Goal: Task Accomplishment & Management: Use online tool/utility

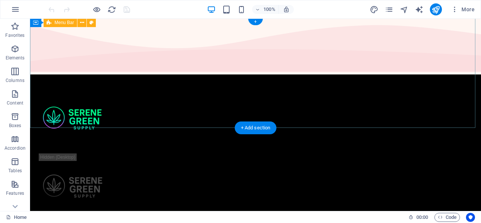
scroll to position [6, 0]
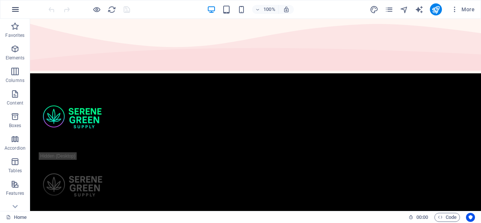
click at [16, 9] on icon "button" at bounding box center [15, 9] width 9 height 9
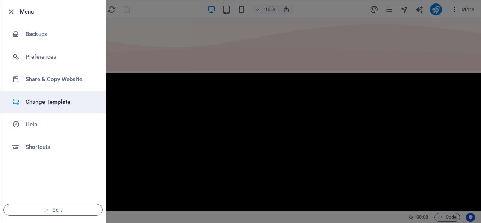
click at [54, 98] on h6 "Change Template" at bounding box center [61, 101] width 70 height 9
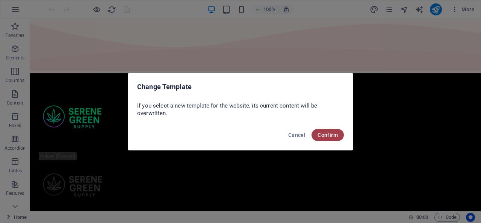
click at [324, 135] on span "Confirm" at bounding box center [328, 135] width 20 height 6
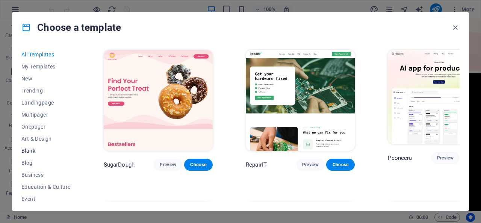
click at [32, 151] on span "Blank" at bounding box center [45, 151] width 49 height 6
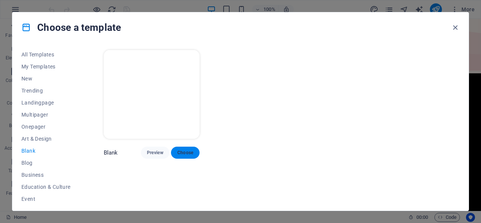
click at [196, 150] on button "Choose" at bounding box center [185, 153] width 29 height 12
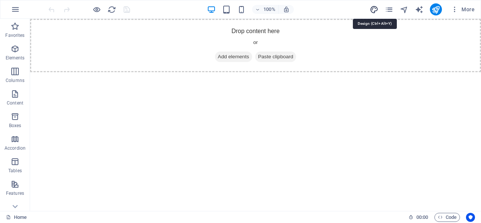
click at [375, 11] on icon "design" at bounding box center [374, 9] width 9 height 9
select select "px"
select select "400"
select select "px"
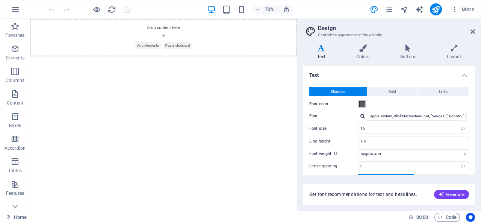
click at [361, 104] on span at bounding box center [362, 104] width 6 height 6
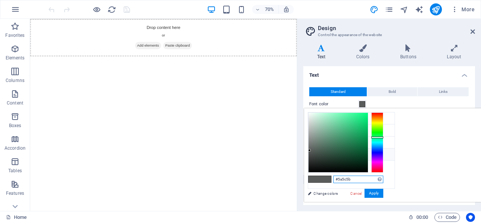
click at [383, 178] on input "#5a5c5b" at bounding box center [358, 180] width 50 height 8
type input "#ffffff"
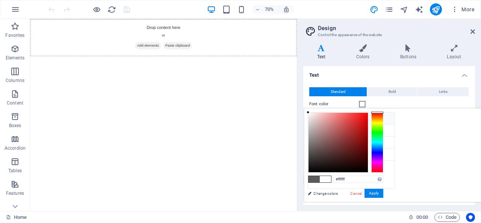
click at [387, 193] on div "#ffffff Supported formats #0852ed rgb(8, 82, 237) rgba(8, 82, 237, 90%) hsv(221…" at bounding box center [345, 210] width 83 height 202
click at [383, 191] on button "Apply" at bounding box center [374, 193] width 19 height 9
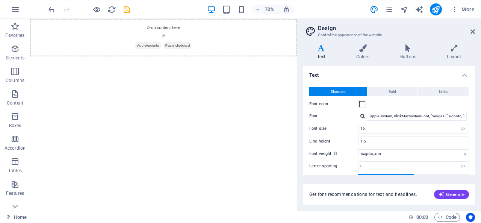
click at [363, 117] on div at bounding box center [362, 116] width 5 height 5
click at [398, 115] on input "-apple-system, BlinkMaxSystemFont, "Seoge UI", Roboto, "Helvetica Neue", Arial,…" at bounding box center [417, 116] width 100 height 9
click at [340, 112] on label "Font" at bounding box center [333, 116] width 49 height 9
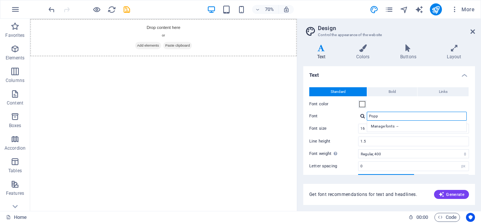
click at [367, 112] on input "Popp" at bounding box center [417, 116] width 100 height 9
click at [340, 112] on label "Font" at bounding box center [333, 116] width 49 height 9
click at [367, 112] on input "Popp" at bounding box center [417, 116] width 100 height 9
type input "Poppins"
click at [340, 112] on label "Font" at bounding box center [333, 116] width 49 height 9
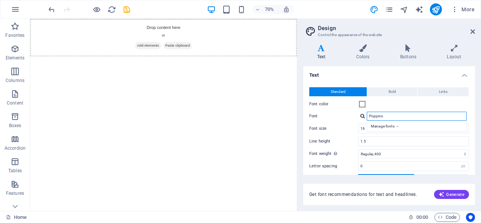
click at [367, 112] on input "Poppins" at bounding box center [417, 116] width 100 height 9
click at [340, 112] on label "Font" at bounding box center [333, 116] width 49 height 9
click at [367, 112] on input "Poppins" at bounding box center [417, 116] width 100 height 9
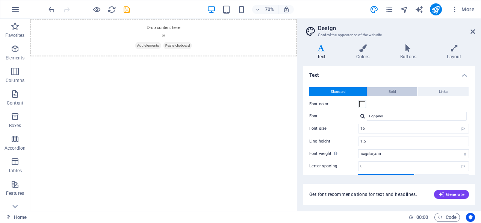
click at [382, 93] on button "Bold" at bounding box center [392, 91] width 50 height 9
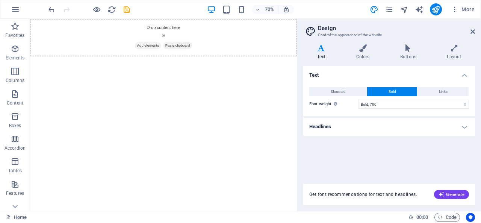
click at [398, 111] on div "Standard Bold Links Font color Font Poppins Manage fonts → Font size 16 rem px …" at bounding box center [389, 98] width 175 height 36
click at [341, 88] on span "Standard" at bounding box center [338, 91] width 15 height 9
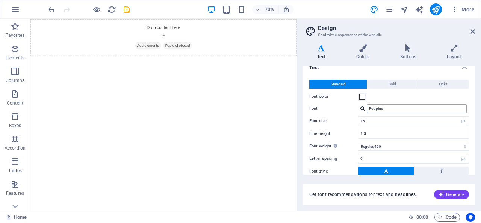
scroll to position [9, 0]
click at [376, 92] on div "Font color" at bounding box center [389, 95] width 160 height 9
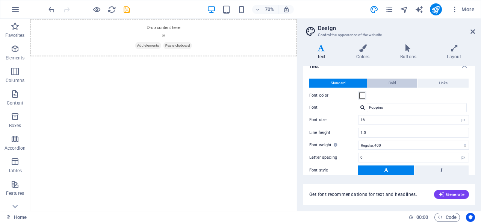
click at [379, 83] on button "Bold" at bounding box center [392, 83] width 50 height 9
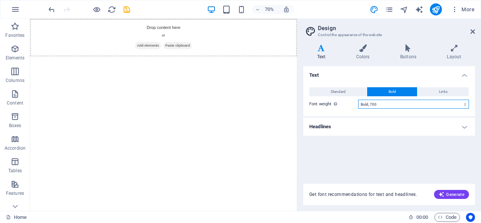
click at [463, 103] on select "Thin, 100 Extra-light, 200 Light, 300 Regular, 400 Medium, 500 Semi-bold, 600 B…" at bounding box center [413, 104] width 111 height 9
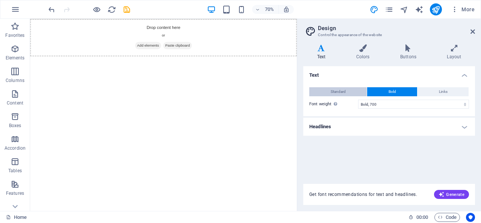
click at [350, 91] on button "Standard" at bounding box center [338, 91] width 58 height 9
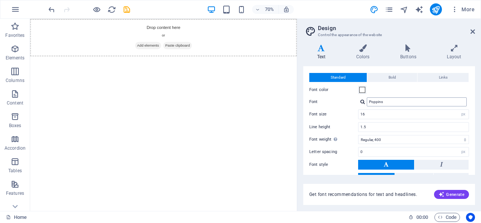
scroll to position [14, 0]
click at [443, 76] on span "Links" at bounding box center [443, 77] width 9 height 9
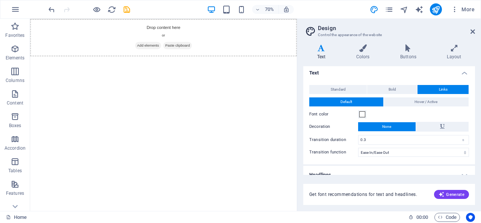
scroll to position [3, 0]
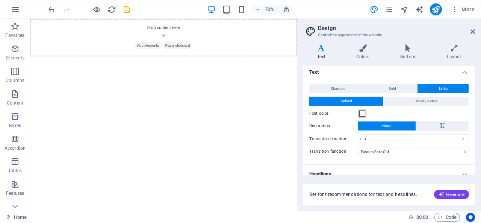
click at [363, 114] on span at bounding box center [362, 114] width 6 height 6
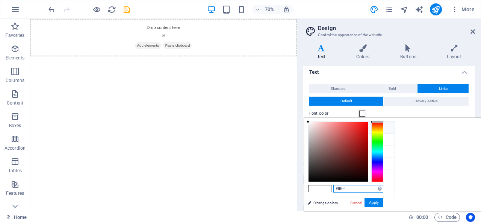
click at [383, 189] on input "#ffffff" at bounding box center [358, 189] width 50 height 8
type input "#c640ff"
click at [387, 203] on div "#c640ff Supported formats #0852ed rgb(8, 82, 237) rgba(8, 82, 237, 90%) hsv(221…" at bounding box center [345, 219] width 83 height 202
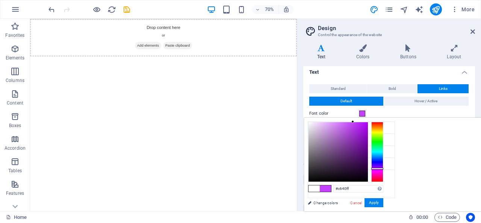
click at [387, 203] on div "#c640ff Supported formats #0852ed rgb(8, 82, 237) rgba(8, 82, 237, 90%) hsv(221…" at bounding box center [345, 219] width 83 height 202
click at [383, 202] on button "Apply" at bounding box center [374, 202] width 19 height 9
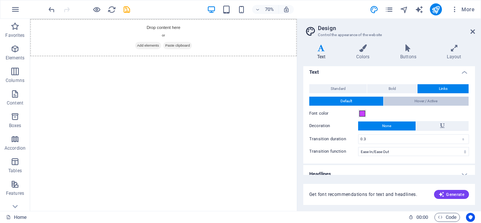
click at [436, 100] on span "Hover / Active" at bounding box center [426, 101] width 23 height 9
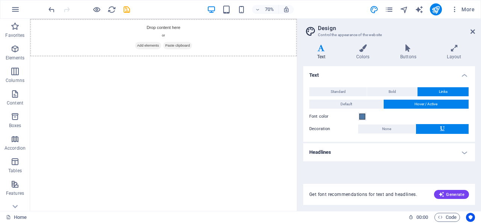
scroll to position [0, 0]
click at [360, 117] on span at bounding box center [362, 117] width 6 height 6
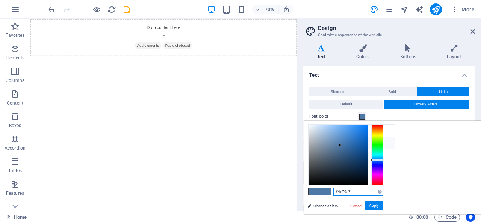
click at [383, 194] on input "#4e79a7" at bounding box center [358, 192] width 50 height 8
type input "#ffffff"
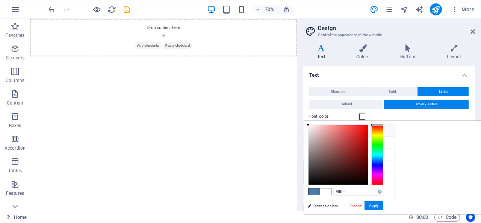
click at [387, 206] on div "#ffffff Supported formats #0852ed rgb(8, 82, 237) rgba(8, 82, 237, 90%) hsv(221…" at bounding box center [345, 222] width 83 height 202
click at [383, 206] on button "Apply" at bounding box center [374, 205] width 19 height 9
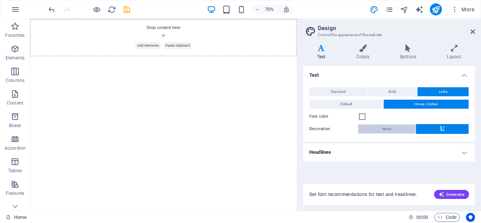
click at [395, 127] on button "None" at bounding box center [387, 128] width 58 height 9
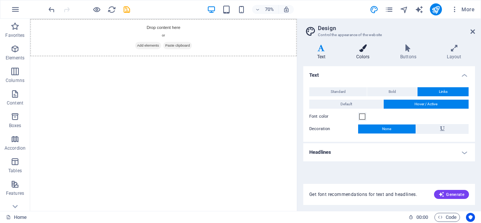
click at [364, 50] on icon at bounding box center [362, 48] width 41 height 8
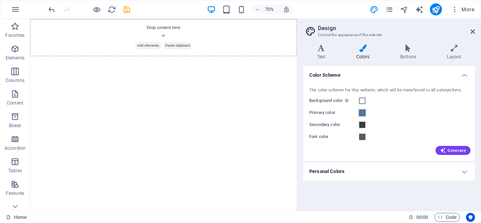
click at [362, 112] on span at bounding box center [362, 113] width 6 height 6
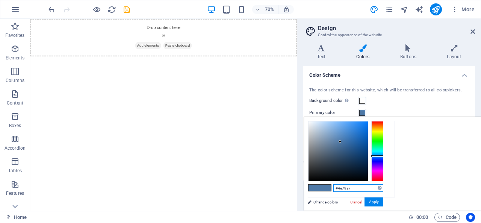
click at [383, 188] on input "#4e79a7" at bounding box center [358, 188] width 50 height 8
click at [387, 202] on div "#c640ff Supported formats #0852ed rgb(8, 82, 237) rgba(8, 82, 237, 90%) hsv(221…" at bounding box center [345, 218] width 83 height 202
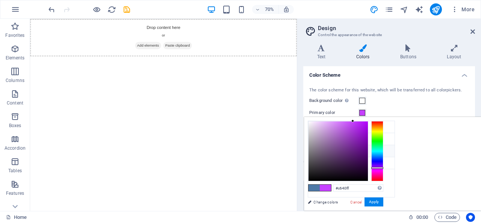
click at [313, 149] on icon at bounding box center [314, 150] width 5 height 5
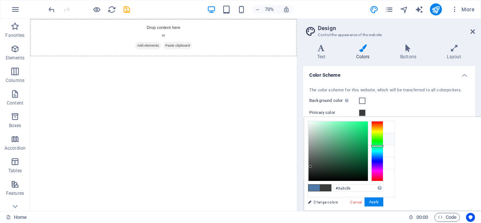
click at [315, 138] on icon at bounding box center [314, 138] width 5 height 5
click at [383, 186] on input "#3a3c3b" at bounding box center [358, 188] width 50 height 8
type input "#c640ff"
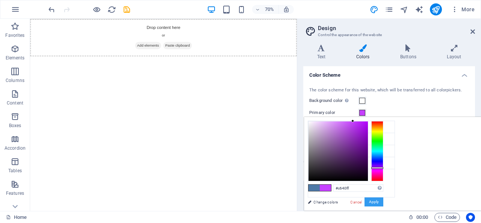
click at [383, 201] on button "Apply" at bounding box center [374, 201] width 19 height 9
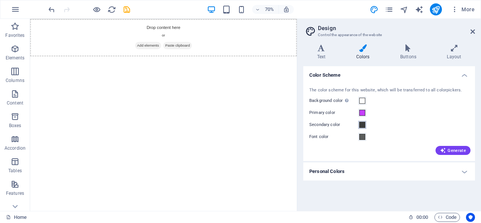
click at [364, 126] on span at bounding box center [362, 125] width 6 height 6
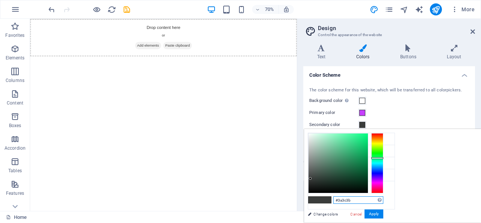
click at [383, 199] on input "#3a3c3b" at bounding box center [358, 200] width 50 height 8
type input "#00ffa2"
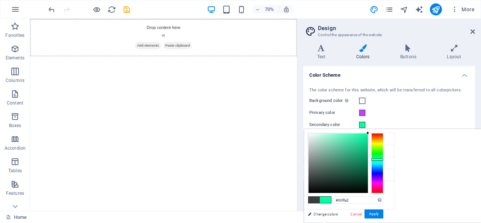
click at [383, 214] on button "Apply" at bounding box center [374, 213] width 19 height 9
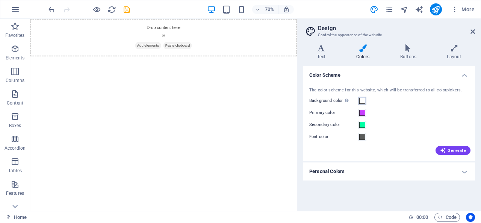
click at [363, 101] on span at bounding box center [362, 101] width 6 height 6
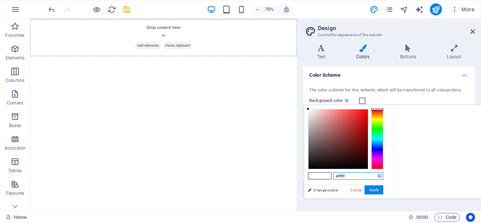
click at [383, 173] on input "#ffffff" at bounding box center [358, 176] width 50 height 8
type input "#000000"
click at [387, 189] on div "#000000 Supported formats #0852ed rgb(8, 82, 237) rgba(8, 82, 237, 90%) hsv(221…" at bounding box center [345, 206] width 83 height 202
click at [383, 190] on button "Apply" at bounding box center [374, 189] width 19 height 9
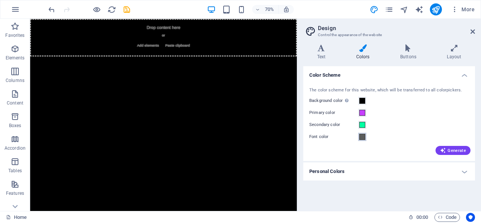
click at [362, 139] on span at bounding box center [362, 137] width 6 height 6
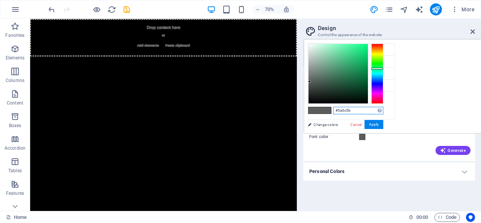
click at [383, 111] on input "#5a5c5b" at bounding box center [358, 111] width 50 height 8
type input "#ffffff"
click at [387, 123] on div "#ffffff Supported formats #0852ed rgb(8, 82, 237) rgba(8, 82, 237, 90%) hsv(221…" at bounding box center [345, 141] width 83 height 202
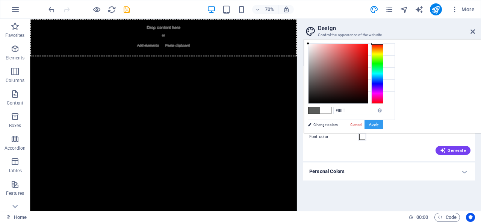
click at [383, 124] on button "Apply" at bounding box center [374, 124] width 19 height 9
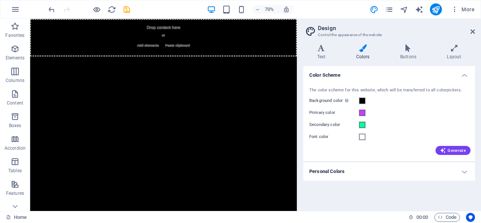
click at [464, 173] on h4 "Personal Colors" at bounding box center [389, 171] width 172 height 18
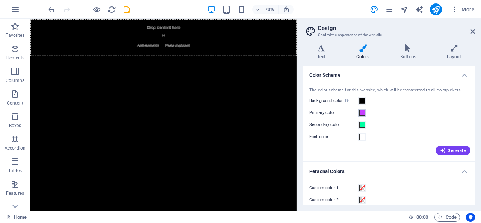
click at [363, 112] on span at bounding box center [362, 113] width 6 height 6
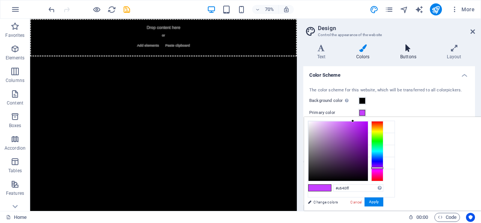
click at [408, 48] on icon at bounding box center [408, 48] width 44 height 8
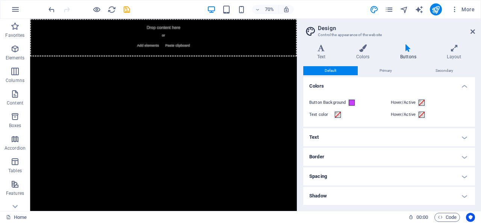
click at [459, 136] on h4 "Text" at bounding box center [389, 137] width 172 height 18
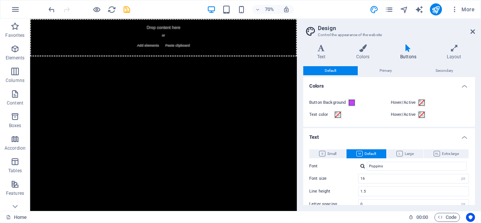
scroll to position [3, 0]
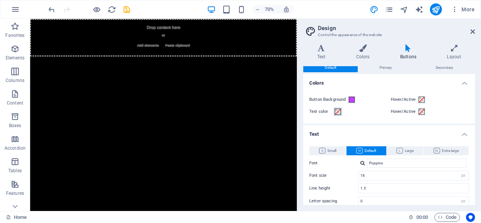
click at [337, 113] on span at bounding box center [338, 112] width 6 height 6
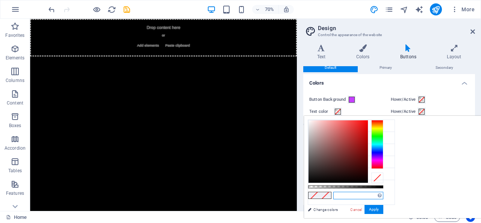
click at [383, 196] on input "text" at bounding box center [358, 196] width 50 height 8
type input "#ffffff"
click at [387, 209] on div "#ffffff Supported formats #0852ed rgb(8, 82, 237) rgba(8, 82, 237, 90%) hsv(221…" at bounding box center [345, 221] width 83 height 211
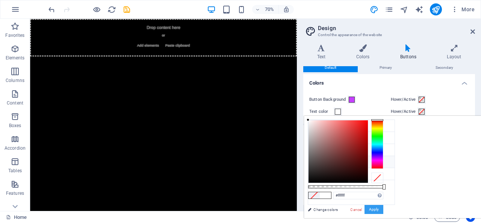
click at [383, 210] on button "Apply" at bounding box center [374, 209] width 19 height 9
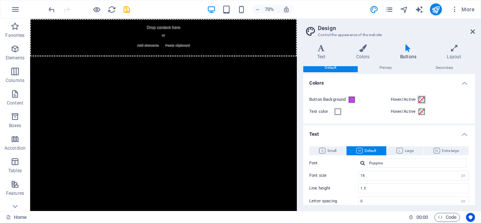
click at [421, 98] on span at bounding box center [422, 100] width 6 height 6
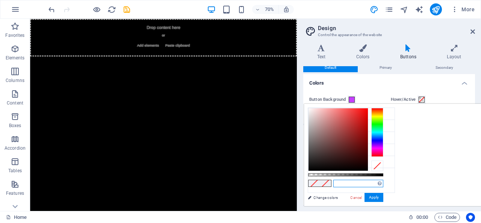
click at [383, 180] on input "text" at bounding box center [358, 184] width 50 height 8
type input "#00ffa2"
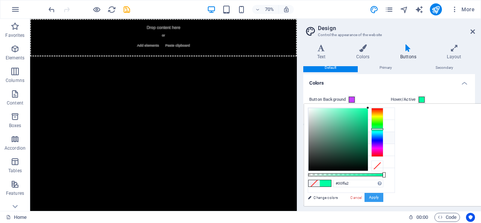
click at [383, 198] on button "Apply" at bounding box center [374, 197] width 19 height 9
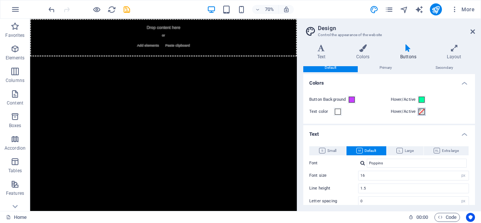
click at [420, 110] on span at bounding box center [422, 112] width 6 height 6
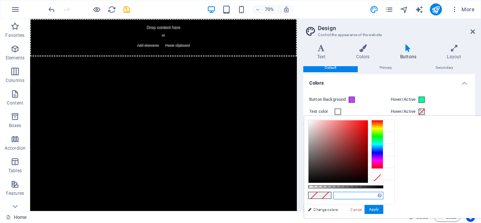
click at [383, 195] on input "text" at bounding box center [358, 196] width 50 height 8
type input "#ffffff"
click at [387, 204] on div "#ffffff Supported formats #0852ed rgb(8, 82, 237) rgba(8, 82, 237, 90%) hsv(221…" at bounding box center [345, 221] width 83 height 211
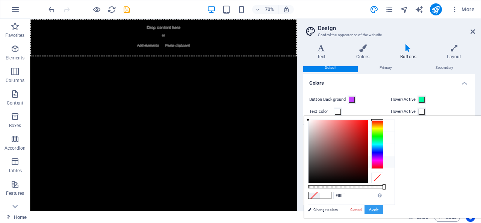
click at [383, 209] on button "Apply" at bounding box center [374, 209] width 19 height 9
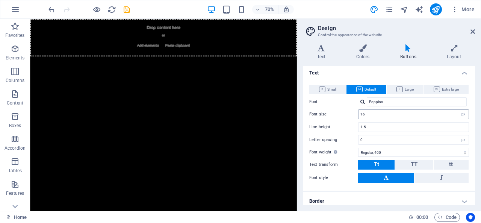
scroll to position [61, 0]
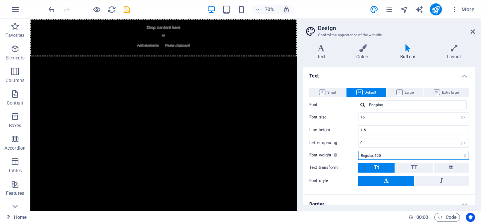
click at [462, 151] on select "Thin, 100 Extra-light, 200 Light, 300 Regular, 400 Medium, 500 Semi-bold, 600 B…" at bounding box center [413, 155] width 111 height 9
select select "700"
click at [358, 151] on select "Thin, 100 Extra-light, 200 Light, 300 Regular, 400 Medium, 500 Semi-bold, 600 B…" at bounding box center [413, 155] width 111 height 9
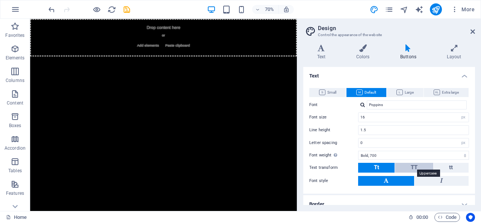
click at [412, 168] on span "TT" at bounding box center [414, 167] width 7 height 7
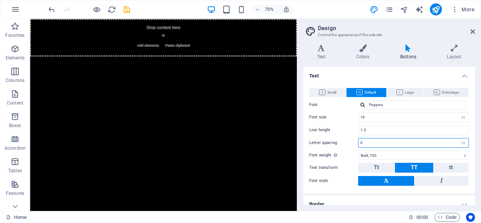
click at [382, 144] on input "0" at bounding box center [414, 142] width 110 height 9
type input "0"
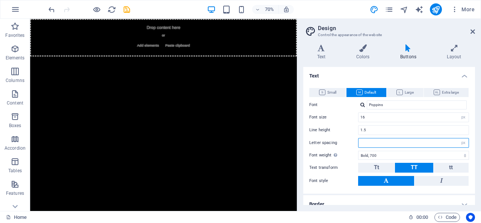
type input "00"
click at [382, 144] on input "00" at bounding box center [414, 142] width 110 height 9
type input "0"
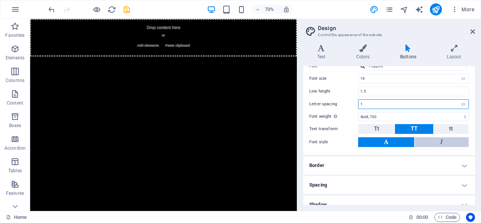
scroll to position [146, 0]
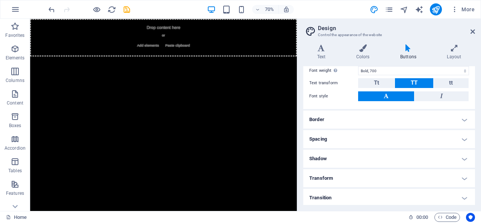
type input "1"
click at [463, 118] on h4 "Border" at bounding box center [389, 120] width 172 height 18
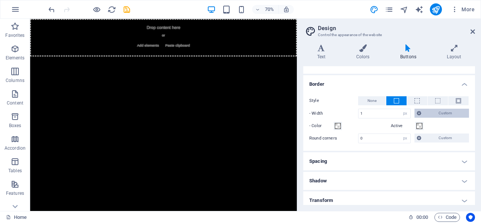
scroll to position [184, 0]
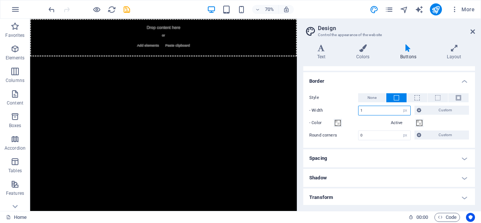
click at [373, 111] on input "1" at bounding box center [385, 110] width 52 height 9
type input "0"
type input "8"
click at [461, 156] on h4 "Spacing" at bounding box center [389, 158] width 172 height 18
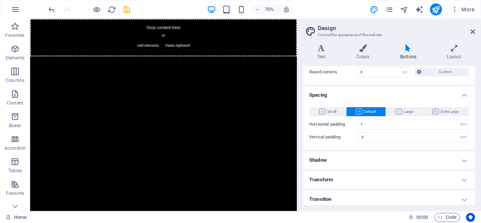
scroll to position [248, 0]
click at [461, 156] on h4 "Shadow" at bounding box center [389, 159] width 172 height 18
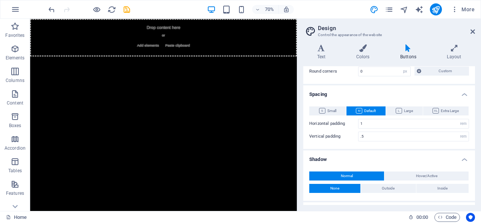
click at [463, 92] on h4 "Spacing" at bounding box center [389, 92] width 172 height 14
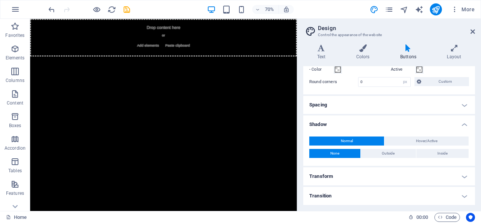
scroll to position [235, 0]
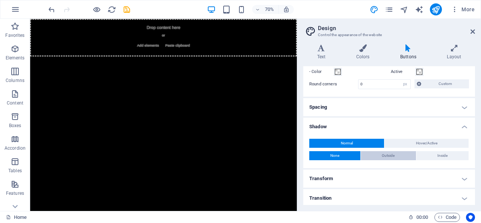
click at [392, 152] on span "Outside" at bounding box center [388, 155] width 13 height 9
type input "2"
type input "4"
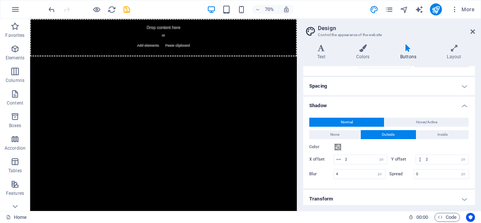
scroll to position [262, 0]
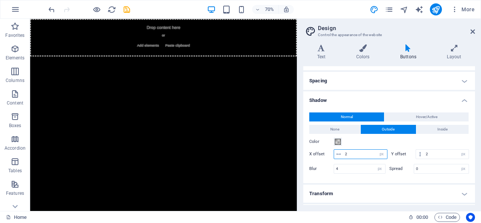
click at [347, 150] on input "2" at bounding box center [365, 154] width 44 height 9
type input "0"
click at [424, 154] on input "2" at bounding box center [446, 154] width 45 height 9
click at [428, 151] on input "2" at bounding box center [446, 154] width 45 height 9
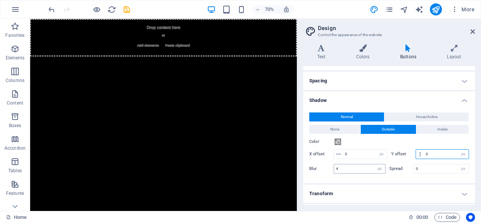
type input "0"
click at [339, 164] on input "4" at bounding box center [359, 168] width 51 height 9
type input "12"
click at [418, 164] on input "0" at bounding box center [441, 168] width 55 height 9
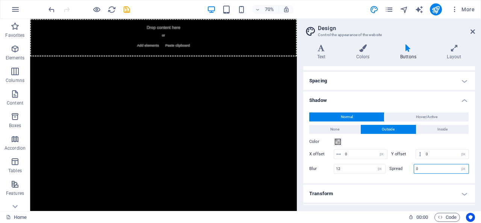
click at [418, 164] on input "0" at bounding box center [441, 168] width 55 height 9
type input "0"
click at [340, 139] on span at bounding box center [338, 142] width 6 height 6
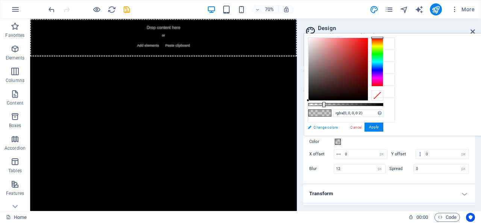
click at [327, 127] on link "Change colors" at bounding box center [347, 127] width 87 height 9
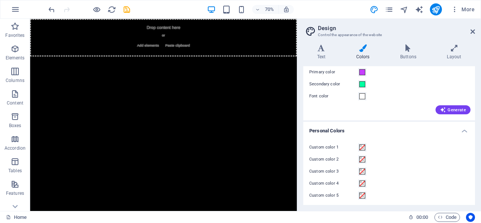
scroll to position [43, 0]
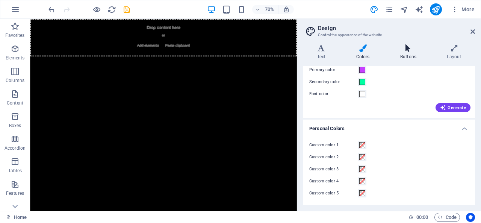
click at [409, 52] on h4 "Buttons" at bounding box center [409, 52] width 47 height 16
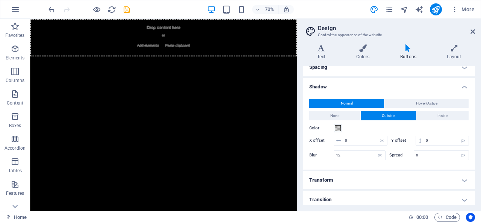
scroll to position [276, 0]
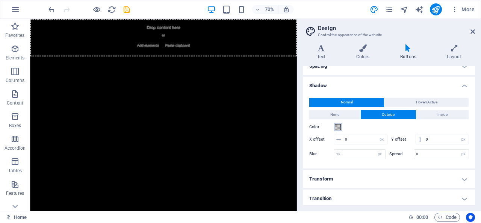
click at [338, 124] on span at bounding box center [338, 127] width 6 height 6
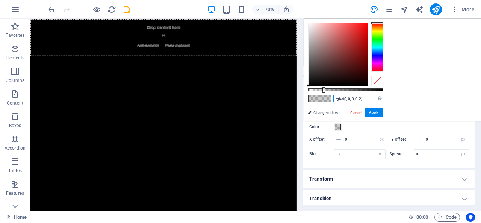
click at [383, 99] on input "rgba(0, 0, 0, 0.2)" at bounding box center [358, 99] width 50 height 8
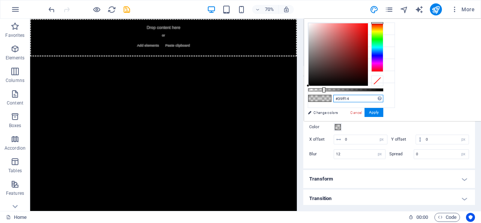
type input "#39ff14"
click at [387, 109] on div "#39ff14 Supported formats #0852ed rgb(8, 82, 237) rgba(8, 82, 237, 90%) hsv(221…" at bounding box center [345, 124] width 83 height 211
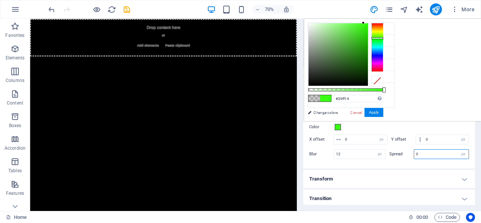
click at [425, 151] on input "0" at bounding box center [441, 154] width 55 height 9
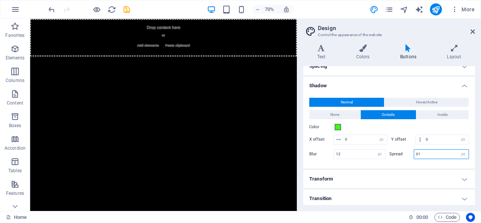
type input "0"
type input "1"
click at [429, 160] on div "Normal Hover/Active None Outside Inside Color X offset 0 px rem vh vw Y offset …" at bounding box center [389, 129] width 175 height 78
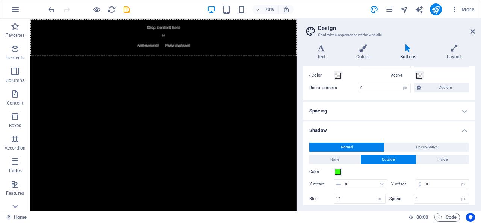
scroll to position [229, 0]
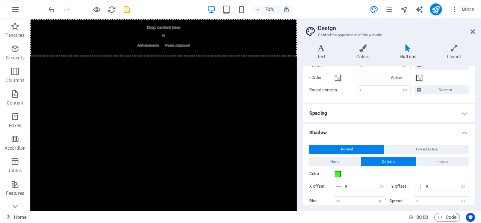
click at [463, 112] on h4 "Spacing" at bounding box center [389, 113] width 172 height 18
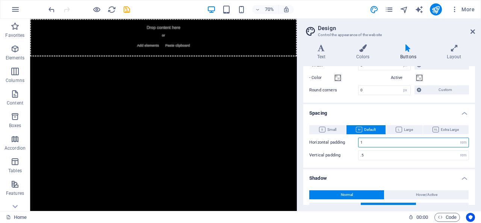
click at [377, 142] on input "1" at bounding box center [414, 142] width 110 height 9
type input "1.2"
click at [364, 154] on input ".5" at bounding box center [414, 155] width 110 height 9
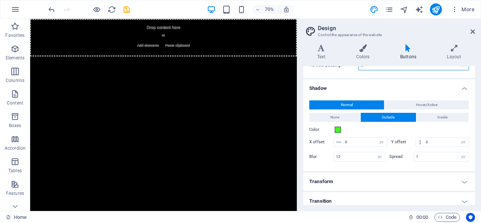
scroll to position [321, 0]
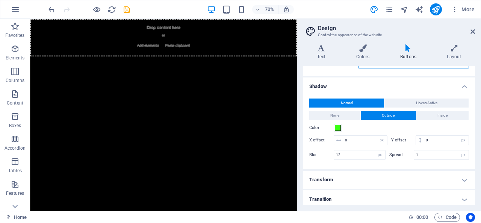
type input ".6"
click at [465, 197] on h4 "Transition" at bounding box center [389, 199] width 172 height 18
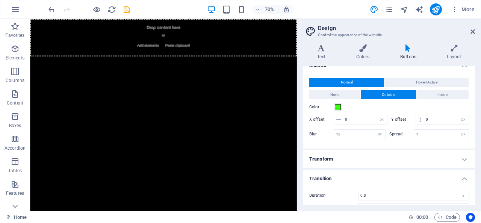
scroll to position [353, 0]
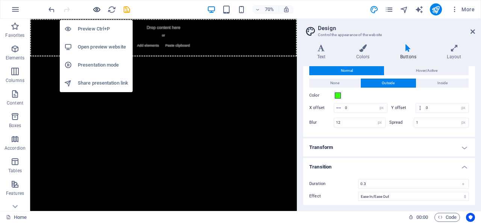
click at [95, 9] on icon "button" at bounding box center [96, 9] width 9 height 9
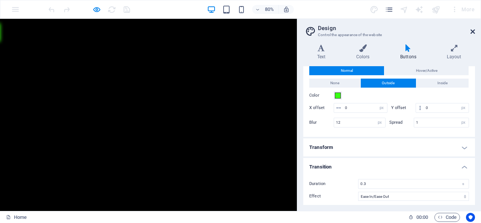
click at [473, 30] on icon at bounding box center [473, 32] width 5 height 6
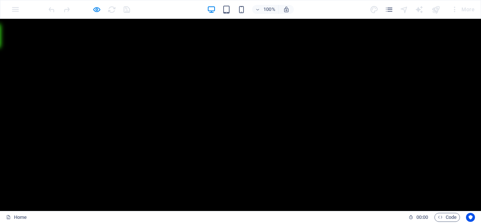
click at [1, 19] on html "Skip to main content Drop content here or Add elements Paste clipboard" at bounding box center [240, 19] width 481 height 0
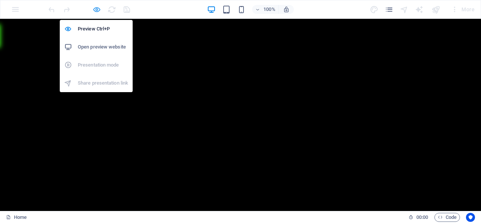
click at [97, 8] on icon "button" at bounding box center [96, 9] width 9 height 9
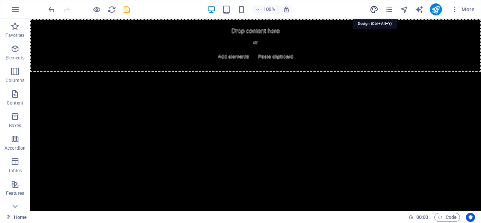
click at [372, 8] on icon "design" at bounding box center [374, 9] width 9 height 9
select select "px"
select select "700"
select select "px"
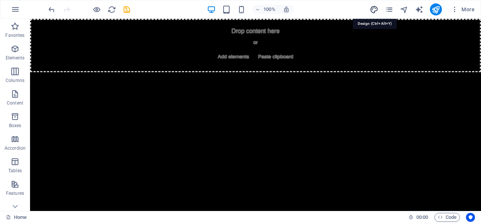
select select "px"
select select "rem"
select select "px"
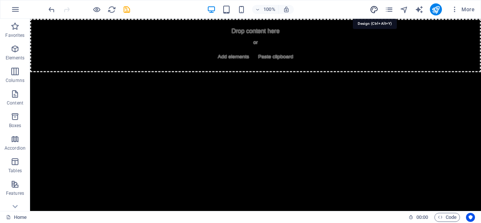
select select "px"
select select "ease-in-out"
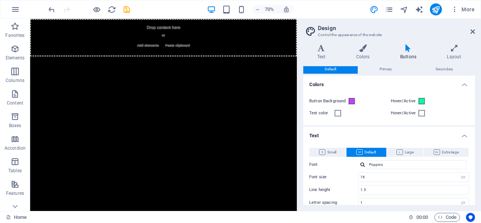
scroll to position [0, 0]
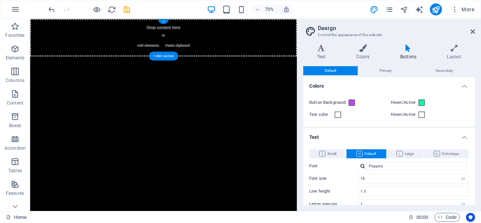
click at [183, 55] on span "Add elements" at bounding box center [198, 56] width 37 height 11
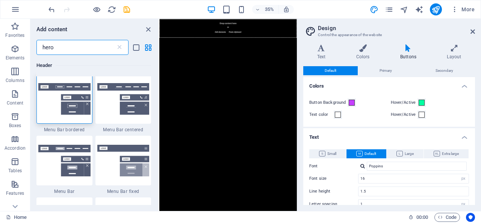
scroll to position [3, 0]
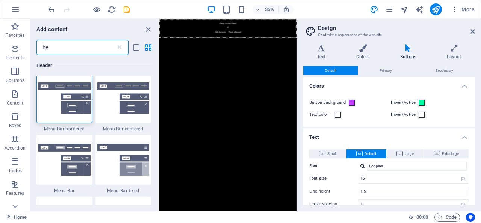
type input "h"
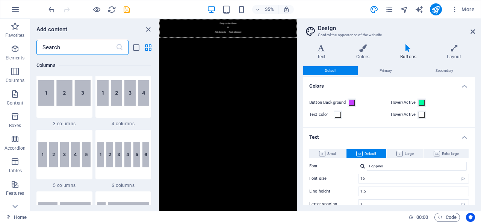
scroll to position [4529, 0]
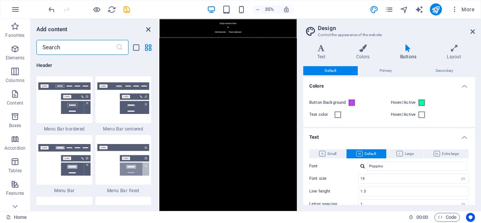
click at [149, 28] on icon "close panel" at bounding box center [148, 29] width 9 height 9
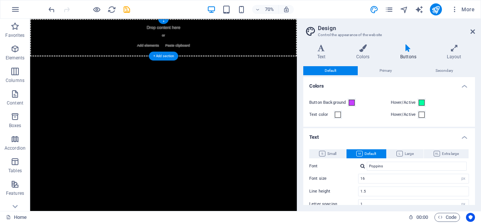
click at [190, 56] on span "Add elements" at bounding box center [198, 56] width 37 height 11
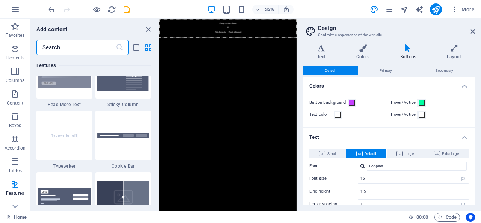
scroll to position [2950, 0]
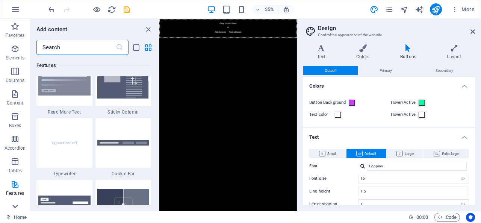
click at [16, 206] on icon at bounding box center [14, 206] width 5 height 3
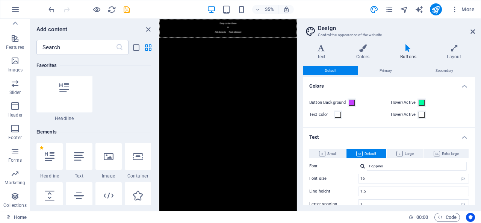
scroll to position [0, 0]
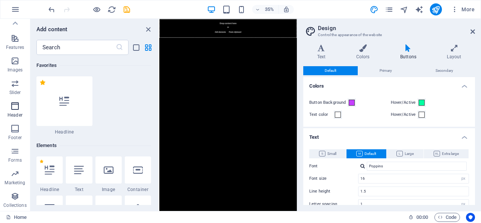
click at [17, 107] on icon "button" at bounding box center [15, 105] width 9 height 9
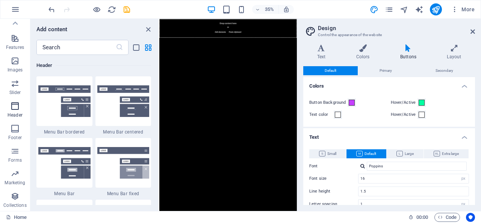
scroll to position [4526, 0]
click at [64, 46] on input "text" at bounding box center [75, 47] width 79 height 15
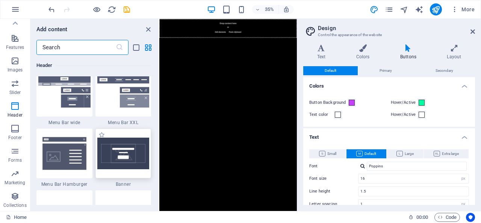
scroll to position [4719, 0]
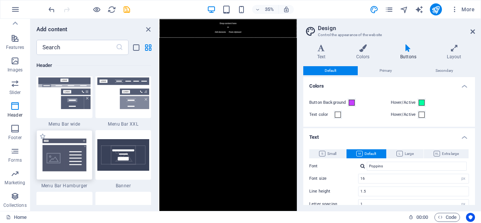
click at [71, 154] on img at bounding box center [64, 155] width 52 height 35
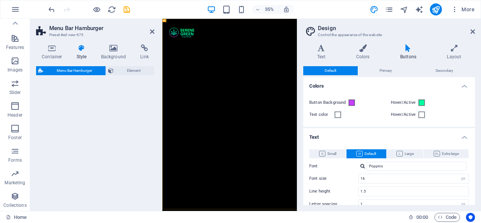
select select "rem"
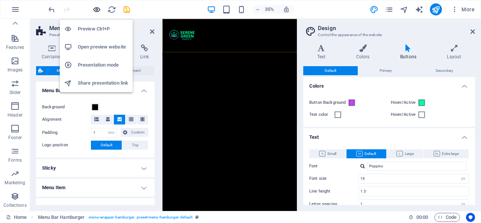
click at [95, 9] on icon "button" at bounding box center [96, 9] width 9 height 9
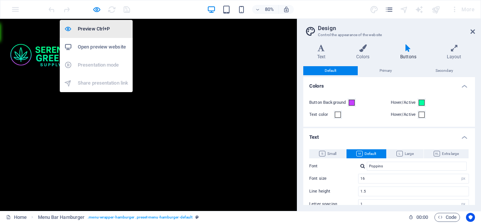
click at [98, 30] on h6 "Preview Ctrl+P" at bounding box center [103, 28] width 50 height 9
select select "rem"
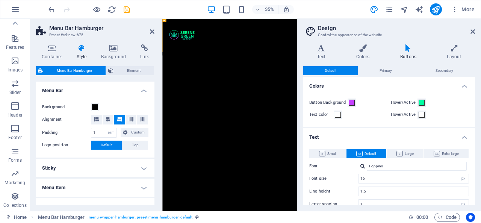
click at [254, 123] on html "Skip to main content Menu Drop content here or Add elements Paste clipboard 01.…" at bounding box center [354, 71] width 385 height 104
click at [377, 123] on html "Skip to main content Menu Drop content here or Add elements Paste clipboard 01.…" at bounding box center [354, 71] width 385 height 104
click at [454, 123] on html "Skip to main content Menu Drop content here or Add elements Paste clipboard 01.…" at bounding box center [354, 71] width 385 height 104
click at [335, 123] on html "Skip to main content Menu Drop content here or Add elements Paste clipboard 01.…" at bounding box center [354, 71] width 385 height 104
click at [51, 9] on icon "undo" at bounding box center [51, 9] width 9 height 9
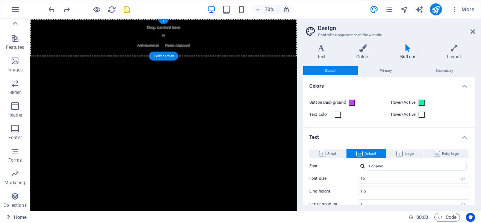
click at [192, 53] on span "Add elements" at bounding box center [198, 56] width 37 height 11
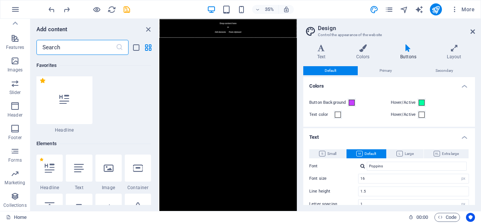
scroll to position [3, 0]
click at [66, 97] on icon at bounding box center [64, 98] width 10 height 10
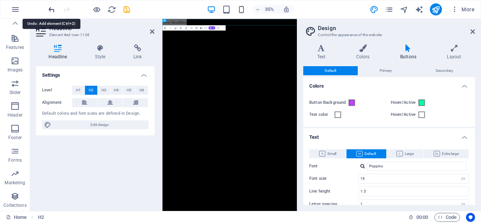
click at [52, 9] on icon "undo" at bounding box center [51, 9] width 9 height 9
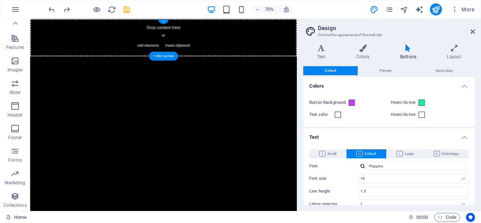
click at [194, 52] on span "Add elements" at bounding box center [198, 56] width 37 height 11
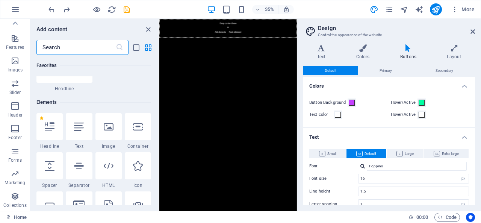
scroll to position [47, 0]
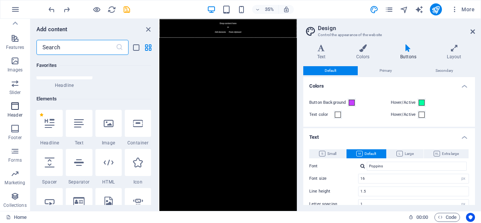
click at [14, 105] on icon "button" at bounding box center [15, 105] width 9 height 9
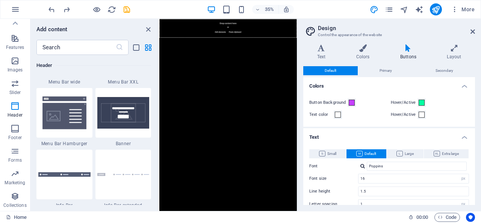
scroll to position [4763, 0]
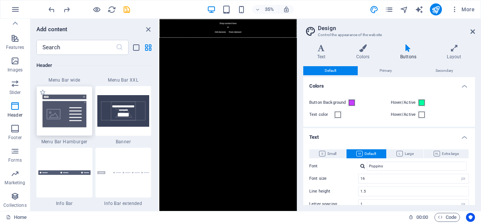
click at [61, 111] on img at bounding box center [64, 111] width 52 height 35
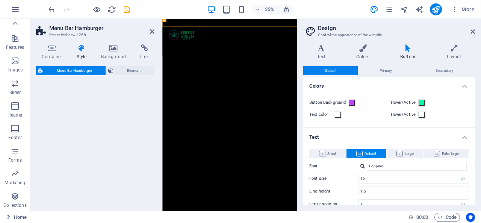
select select "rem"
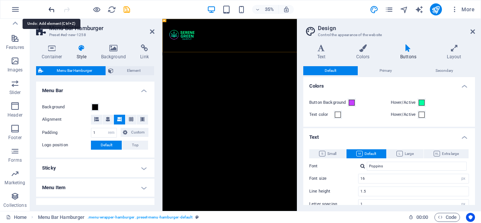
click at [53, 9] on icon "undo" at bounding box center [51, 9] width 9 height 9
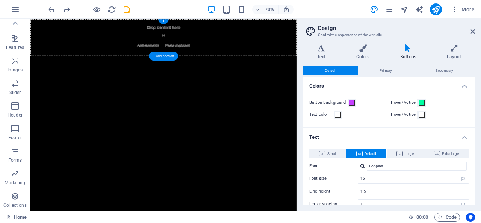
click at [200, 55] on span "Add elements" at bounding box center [198, 56] width 37 height 11
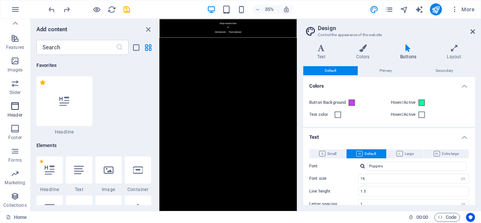
click at [13, 109] on icon "button" at bounding box center [15, 105] width 9 height 9
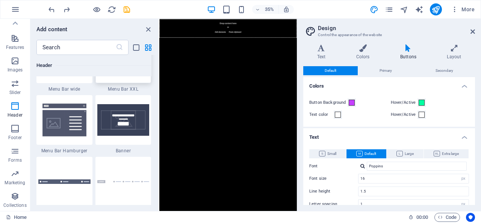
scroll to position [4756, 0]
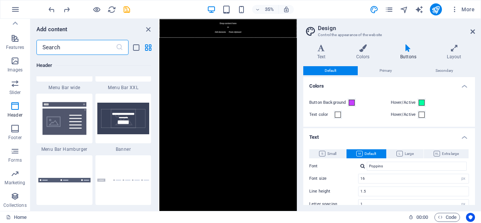
click at [77, 45] on input "text" at bounding box center [75, 47] width 79 height 15
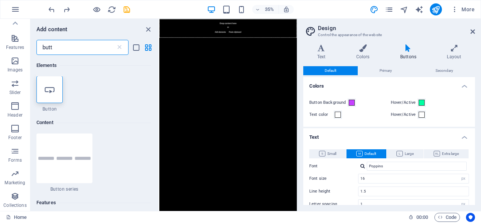
scroll to position [0, 0]
type input "butt"
click at [56, 86] on div at bounding box center [49, 89] width 26 height 27
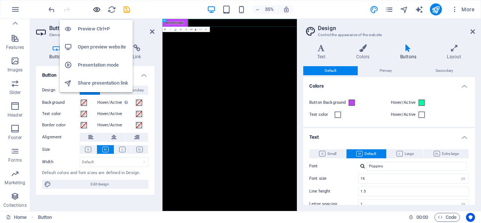
click at [96, 9] on icon "button" at bounding box center [96, 9] width 9 height 9
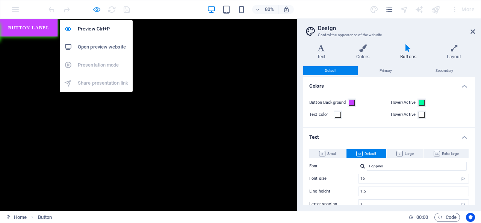
click at [97, 5] on icon "button" at bounding box center [96, 9] width 9 height 9
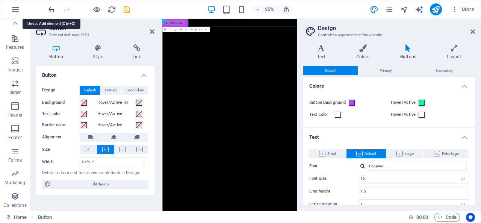
click at [53, 9] on icon "undo" at bounding box center [51, 9] width 9 height 9
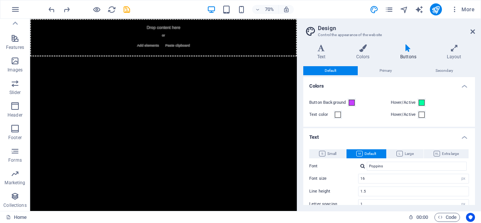
click at [405, 55] on h4 "Buttons" at bounding box center [409, 52] width 47 height 16
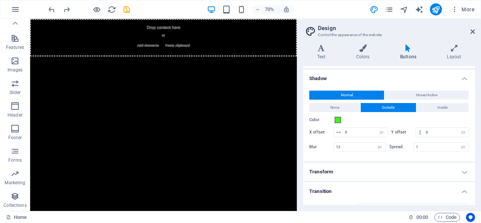
scroll to position [327, 0]
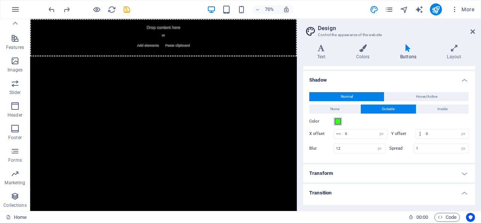
click at [337, 120] on span at bounding box center [338, 121] width 6 height 6
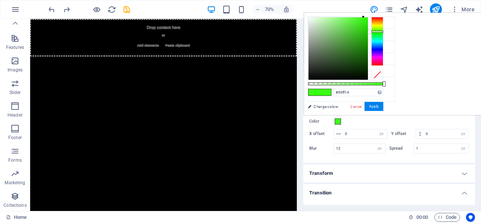
click at [383, 76] on div at bounding box center [377, 75] width 12 height 11
click at [383, 104] on button "Apply" at bounding box center [374, 106] width 19 height 9
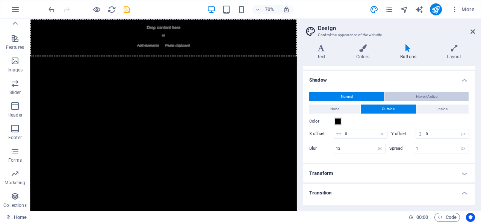
click at [421, 92] on span "Hover/Active" at bounding box center [426, 96] width 21 height 9
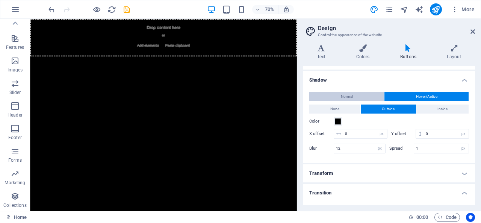
click at [345, 93] on span "Normal" at bounding box center [347, 96] width 12 height 9
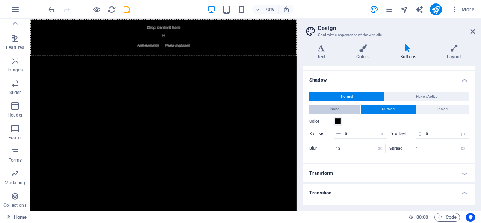
click at [342, 109] on button "None" at bounding box center [334, 108] width 51 height 9
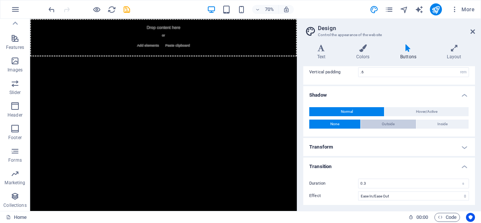
click at [387, 122] on span "Outside" at bounding box center [388, 124] width 13 height 9
type input "2"
type input "4"
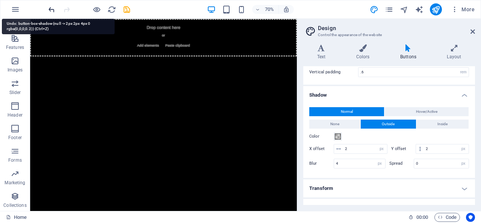
click at [50, 8] on icon "undo" at bounding box center [51, 9] width 9 height 9
type input "0"
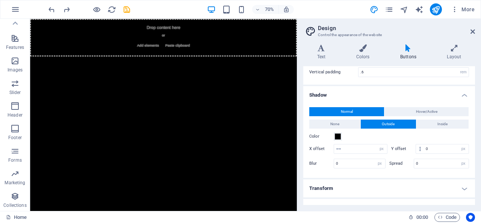
click at [342, 108] on span "Normal" at bounding box center [347, 111] width 12 height 9
click at [343, 121] on button "None" at bounding box center [334, 124] width 51 height 9
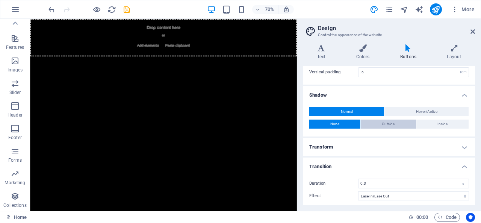
click at [376, 123] on button "Outside" at bounding box center [388, 124] width 55 height 9
type input "2"
type input "4"
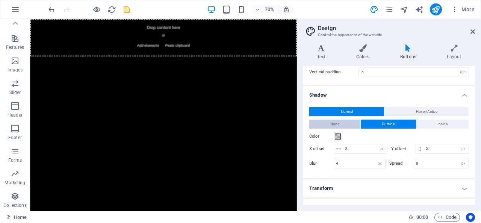
click at [347, 121] on button "None" at bounding box center [334, 124] width 51 height 9
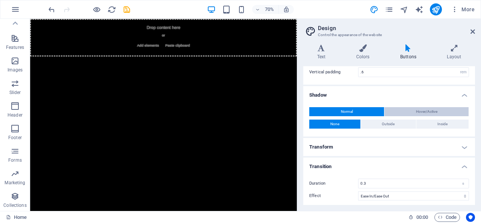
click at [407, 108] on button "Hover/Active" at bounding box center [427, 111] width 84 height 9
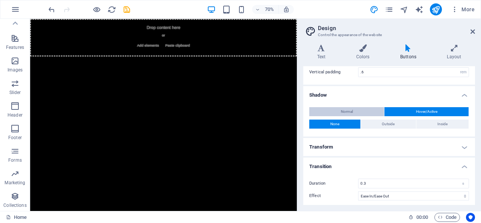
click at [371, 110] on button "Normal" at bounding box center [346, 111] width 75 height 9
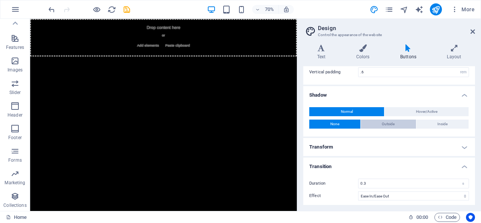
click at [374, 123] on button "Outside" at bounding box center [388, 124] width 55 height 9
type input "2"
type input "4"
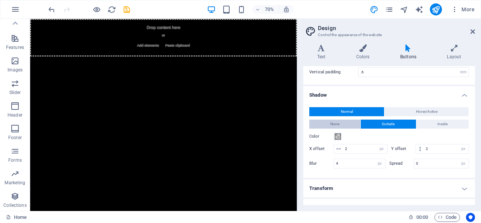
click at [350, 120] on button "None" at bounding box center [334, 124] width 51 height 9
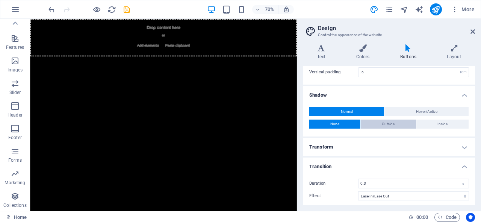
click at [372, 121] on button "Outside" at bounding box center [388, 124] width 55 height 9
type input "2"
type input "4"
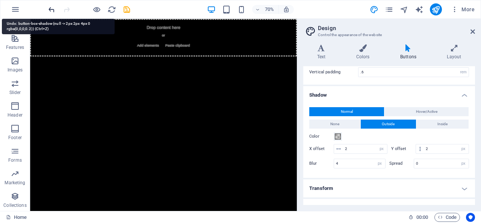
click at [51, 9] on icon "undo" at bounding box center [51, 9] width 9 height 9
type input "0"
click at [51, 9] on icon "undo" at bounding box center [51, 9] width 9 height 9
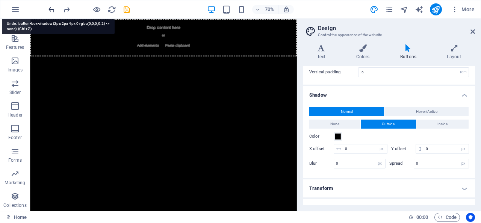
type input "2"
type input "4"
click at [51, 9] on icon "undo" at bounding box center [51, 9] width 9 height 9
type input "0"
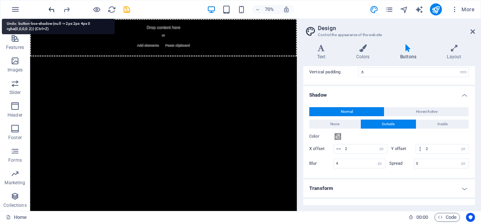
type input "0"
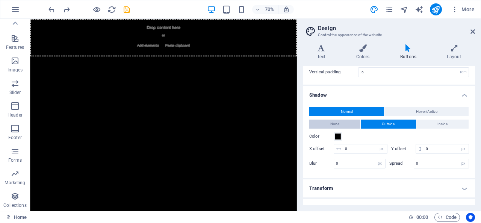
click at [344, 123] on button "None" at bounding box center [334, 124] width 51 height 9
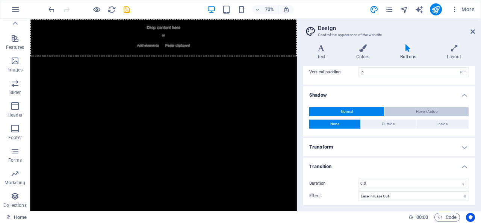
click at [407, 109] on button "Hover/Active" at bounding box center [427, 111] width 84 height 9
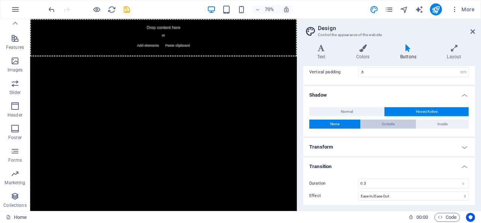
click at [380, 121] on button "Outside" at bounding box center [388, 124] width 55 height 9
type input "2"
type input "4"
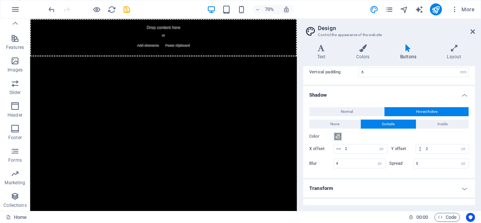
click at [338, 133] on span at bounding box center [338, 136] width 6 height 6
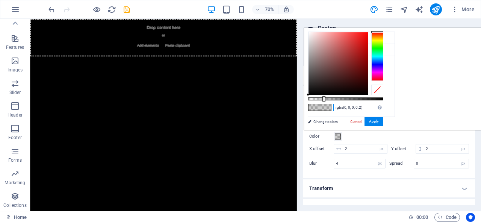
click at [383, 109] on input "rgba(0, 0, 0, 0.2)" at bounding box center [358, 108] width 50 height 8
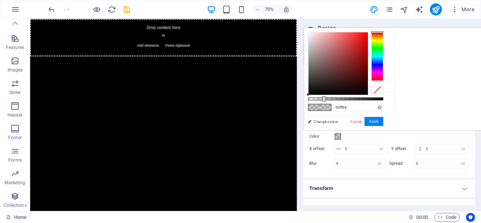
type input "#00ff66"
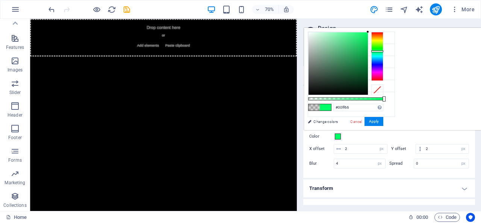
click at [387, 118] on div "#00ff66 Supported formats #0852ed rgb(8, 82, 237) rgba(8, 82, 237, 90%) hsv(221…" at bounding box center [345, 133] width 83 height 211
click at [383, 121] on button "Apply" at bounding box center [374, 121] width 19 height 9
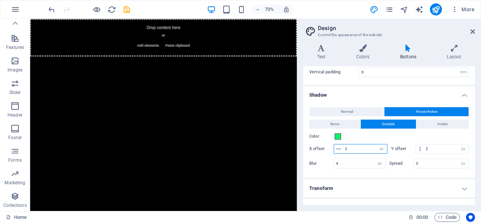
click at [349, 145] on input "2" at bounding box center [365, 148] width 44 height 9
type input "0"
click at [427, 146] on input "2" at bounding box center [446, 148] width 45 height 9
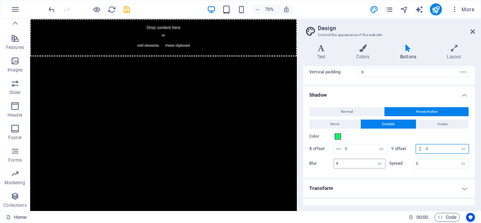
type input "0"
click at [359, 159] on input "4" at bounding box center [359, 163] width 51 height 9
type input "12"
click at [423, 160] on input "0" at bounding box center [441, 163] width 55 height 9
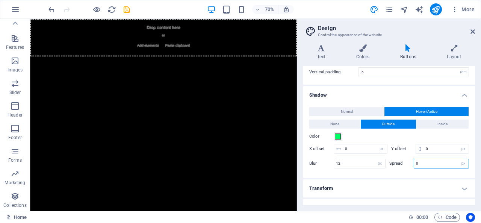
click at [423, 160] on input "0" at bounding box center [441, 163] width 55 height 9
type input "1"
click at [357, 107] on button "Normal" at bounding box center [346, 111] width 75 height 9
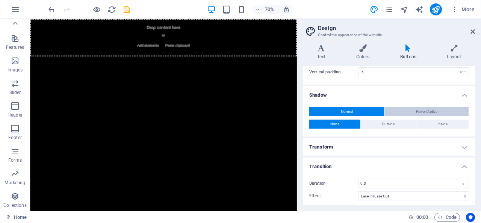
click at [419, 111] on span "Hover/Active" at bounding box center [426, 111] width 21 height 9
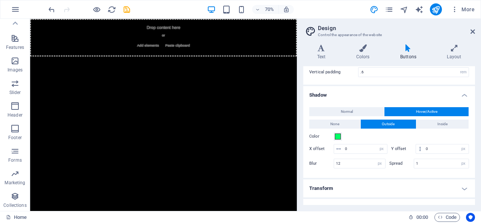
drag, startPoint x: 450, startPoint y: 130, endPoint x: 85, endPoint y: 96, distance: 365.8
click at [85, 72] on html "Skip to main content Drop content here or Add elements Paste clipboard" at bounding box center [220, 45] width 381 height 53
click at [198, 53] on span "Add elements" at bounding box center [198, 56] width 37 height 11
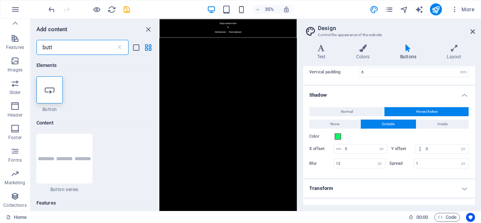
click at [82, 49] on input "butt" at bounding box center [75, 47] width 79 height 15
click at [54, 90] on icon at bounding box center [50, 90] width 10 height 10
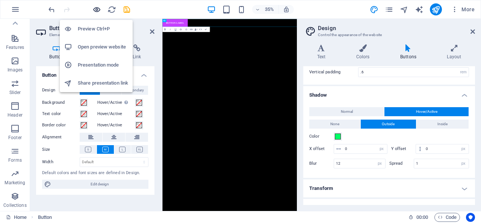
click at [92, 7] on icon "button" at bounding box center [96, 9] width 9 height 9
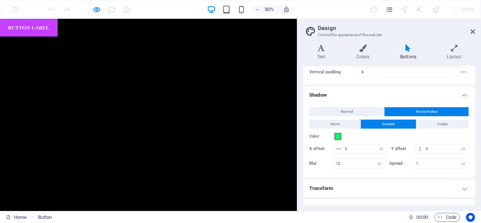
click at [338, 134] on span at bounding box center [338, 136] width 6 height 6
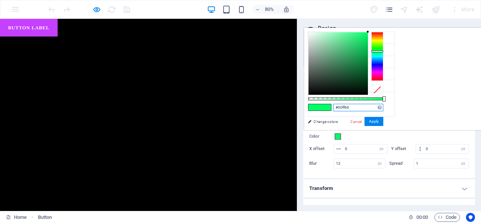
click at [383, 107] on input "#00ff66" at bounding box center [358, 108] width 50 height 8
type input "#00ffa2"
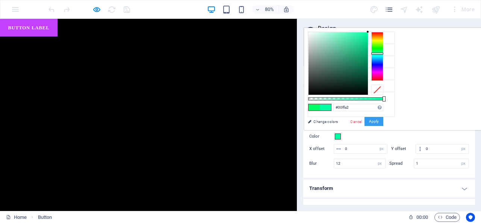
click at [383, 121] on button "Apply" at bounding box center [374, 121] width 19 height 9
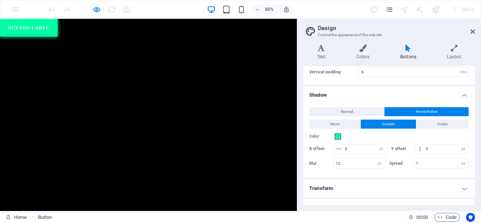
click at [59, 36] on link "Button label" at bounding box center [36, 30] width 72 height 22
click at [334, 134] on button "Color" at bounding box center [338, 136] width 8 height 8
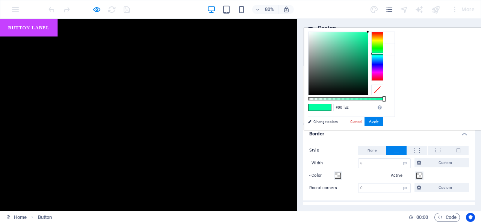
scroll to position [135, 0]
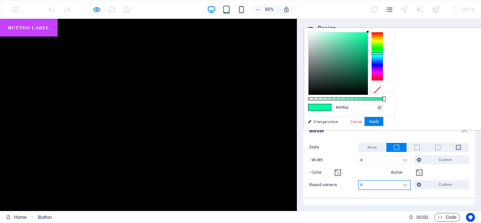
click at [372, 180] on input "0" at bounding box center [385, 184] width 52 height 9
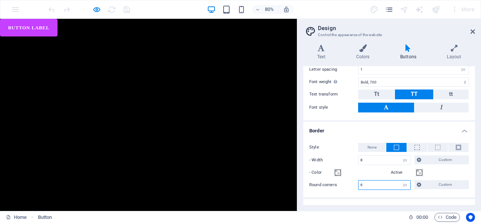
type input "6"
click at [381, 125] on h4 "Border" at bounding box center [389, 129] width 172 height 14
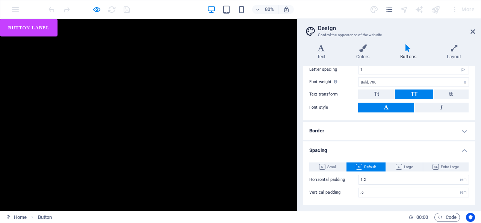
click at [461, 129] on h4 "Border" at bounding box center [389, 131] width 172 height 18
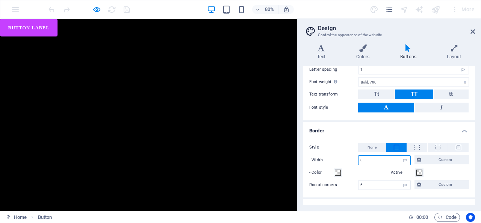
click at [366, 159] on input "8" at bounding box center [385, 160] width 52 height 9
type input "0"
click at [365, 183] on input "6" at bounding box center [385, 184] width 52 height 9
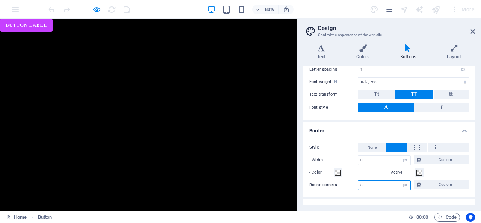
type input "8"
click at [356, 124] on h4 "Border" at bounding box center [389, 129] width 172 height 14
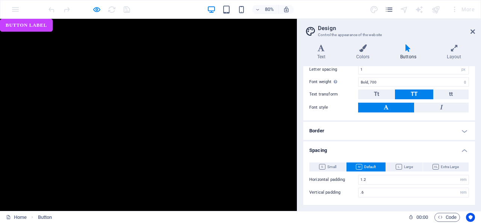
click at [356, 124] on h4 "Border" at bounding box center [389, 131] width 172 height 18
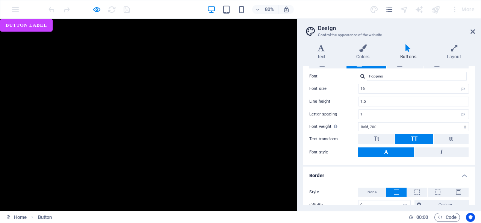
scroll to position [91, 0]
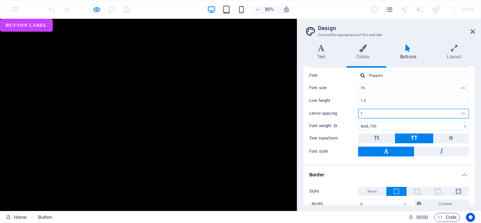
click at [364, 112] on input "1" at bounding box center [414, 113] width 110 height 9
click at [334, 80] on div "Small Default Large Extra large Font Poppins Font size 16 rem px em % Line heig…" at bounding box center [389, 107] width 175 height 113
click at [363, 114] on input "0" at bounding box center [414, 113] width 110 height 9
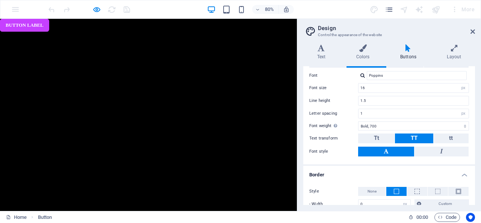
click at [339, 98] on label "Line height" at bounding box center [333, 100] width 49 height 4
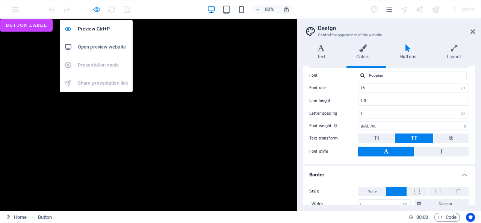
click at [95, 10] on icon "button" at bounding box center [96, 9] width 9 height 9
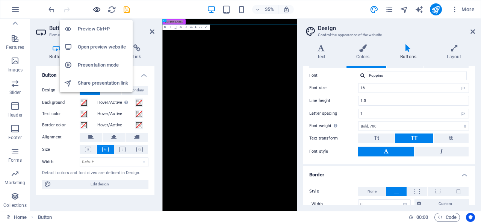
click at [95, 10] on icon "button" at bounding box center [96, 9] width 9 height 9
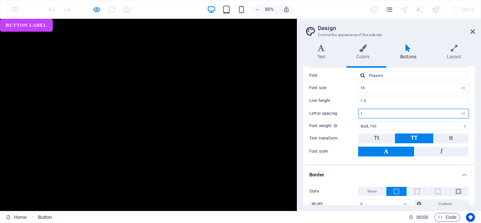
click at [361, 113] on input "1" at bounding box center [414, 113] width 110 height 9
type input "0"
click at [337, 106] on div "Small Default Large Extra large Font Poppins Font size 16 rem px em % Line heig…" at bounding box center [389, 107] width 175 height 113
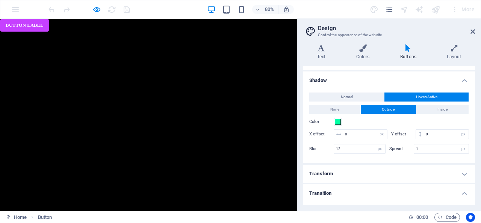
scroll to position [327, 0]
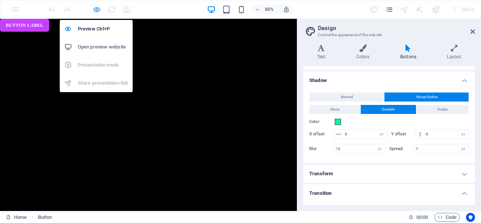
click at [95, 7] on icon "button" at bounding box center [96, 9] width 9 height 9
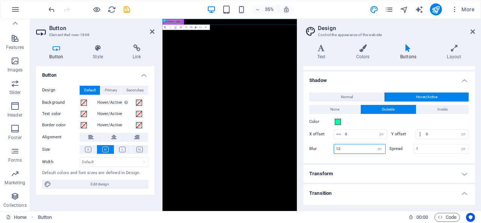
click at [343, 147] on input "12" at bounding box center [359, 148] width 51 height 9
type input "14"
click at [421, 144] on input "1" at bounding box center [441, 148] width 55 height 9
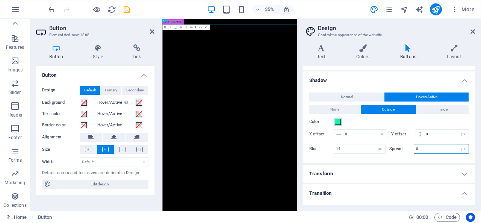
type input "0"
click at [340, 120] on span at bounding box center [338, 122] width 6 height 6
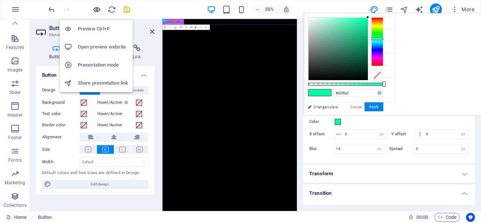
click at [94, 8] on icon "button" at bounding box center [96, 9] width 9 height 9
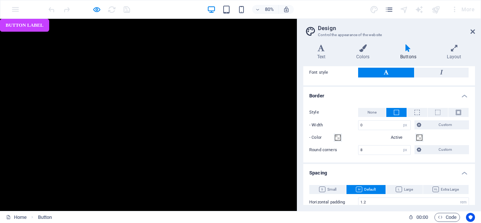
scroll to position [169, 0]
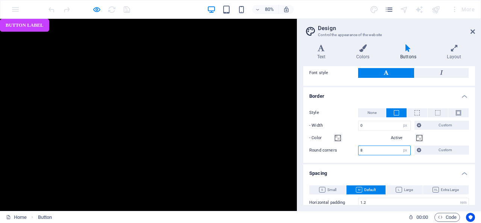
click at [374, 146] on input "8" at bounding box center [385, 150] width 52 height 9
click at [341, 108] on label "Style" at bounding box center [333, 112] width 49 height 9
click at [365, 147] on input "12" at bounding box center [385, 150] width 52 height 9
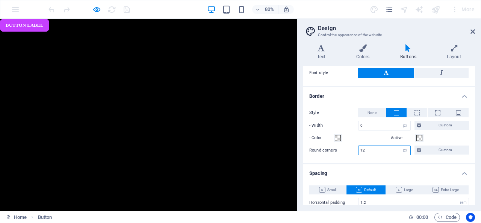
click at [365, 147] on input "12" at bounding box center [385, 150] width 52 height 9
click at [354, 138] on div "- Color" at bounding box center [348, 137] width 79 height 9
click at [365, 151] on input "2" at bounding box center [385, 150] width 52 height 9
type input "12"
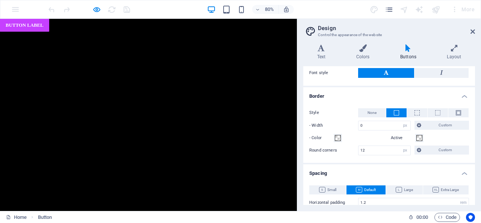
click at [352, 142] on div "Style None - Width 0 px rem vh vw Custom Custom 0 px rem vh vw 0 px rem vh vw 0…" at bounding box center [389, 132] width 175 height 62
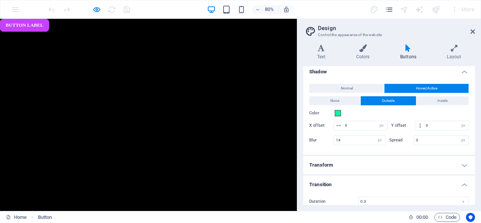
scroll to position [342, 0]
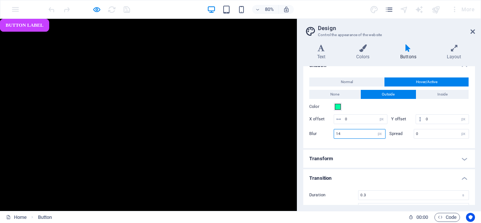
click at [350, 129] on input "14" at bounding box center [359, 133] width 51 height 9
type input "11"
click at [420, 131] on input "0" at bounding box center [441, 133] width 55 height 9
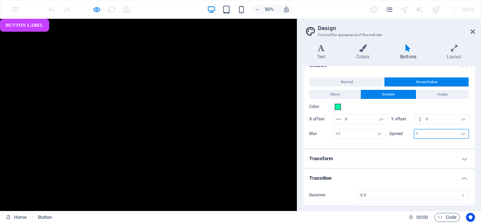
type input "1"
click at [318, 139] on div "Normal Hover/Active None Outside Inside Color X offset 0 px rem vh vw Y offset …" at bounding box center [389, 109] width 175 height 78
click at [344, 130] on input "11" at bounding box center [359, 133] width 51 height 9
type input "10"
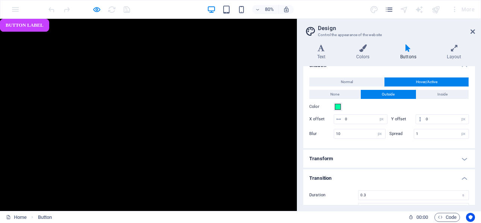
click at [314, 135] on div "Blur 10 px rem % vh vw" at bounding box center [347, 134] width 76 height 10
click at [422, 133] on input "1" at bounding box center [441, 133] width 55 height 9
click at [313, 133] on label "Blur" at bounding box center [321, 134] width 24 height 4
click at [419, 130] on input "2" at bounding box center [441, 133] width 55 height 9
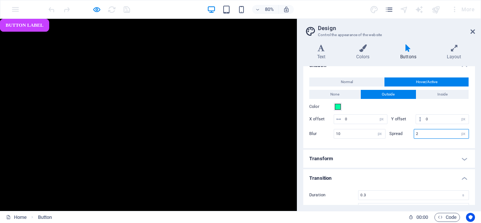
click at [419, 130] on input "2" at bounding box center [441, 133] width 55 height 9
type input "1"
click at [323, 140] on div "Normal Hover/Active None Outside Inside Color X offset 0 px rem vh vw Y offset …" at bounding box center [389, 109] width 175 height 78
click at [358, 134] on input "10" at bounding box center [359, 133] width 51 height 9
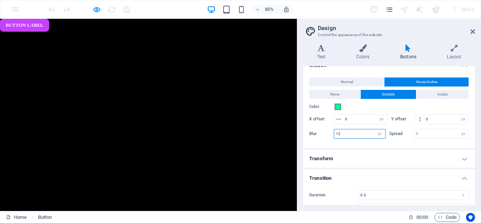
type input "12"
click at [317, 138] on div "Normal Hover/Active None Outside Inside Color X offset 0 px rem vh vw Y offset …" at bounding box center [389, 109] width 175 height 78
click at [319, 55] on h4 "Text" at bounding box center [322, 52] width 39 height 16
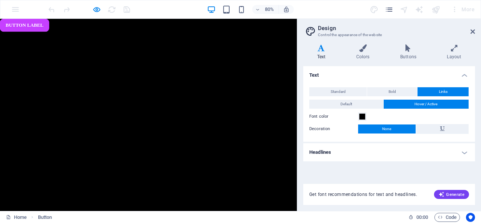
click at [465, 151] on h4 "Headlines" at bounding box center [389, 152] width 172 height 18
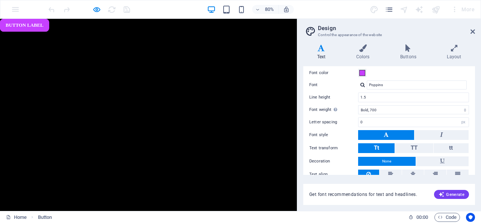
scroll to position [108, 0]
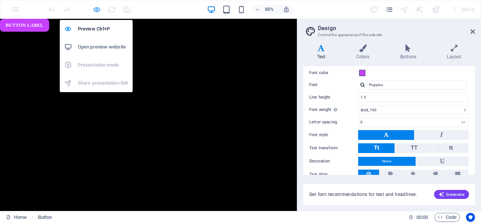
click at [95, 9] on icon "button" at bounding box center [96, 9] width 9 height 9
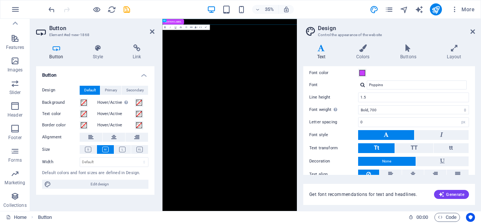
click at [250, 35] on html "Skip to main content Button label" at bounding box center [354, 27] width 385 height 16
click at [174, 21] on icon at bounding box center [174, 20] width 2 height 3
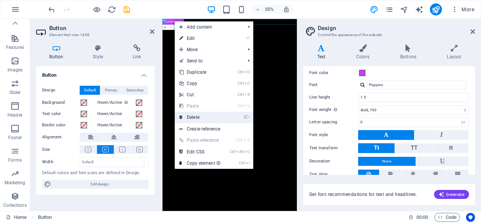
click at [195, 118] on link "⌦ Delete" at bounding box center [200, 117] width 50 height 11
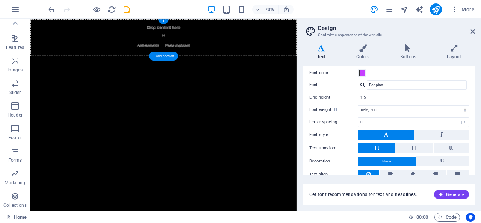
click at [197, 55] on span "Add elements" at bounding box center [198, 56] width 37 height 11
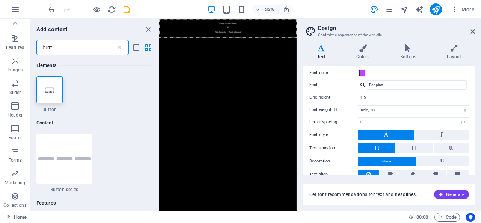
click at [92, 47] on input "butt" at bounding box center [75, 47] width 79 height 15
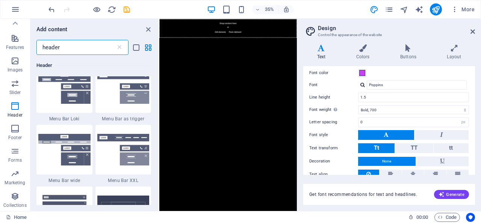
scroll to position [224, 0]
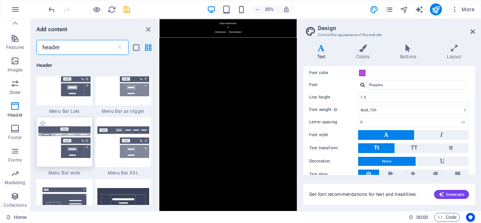
type input "header"
click at [79, 138] on img at bounding box center [64, 142] width 52 height 32
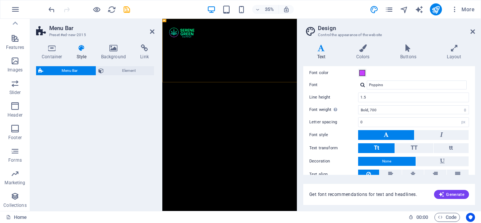
select select "rem"
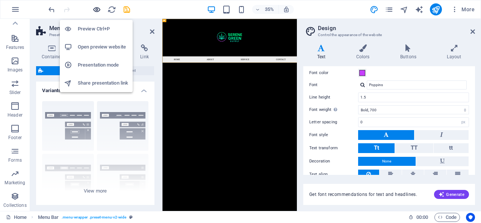
click at [95, 8] on icon "button" at bounding box center [96, 9] width 9 height 9
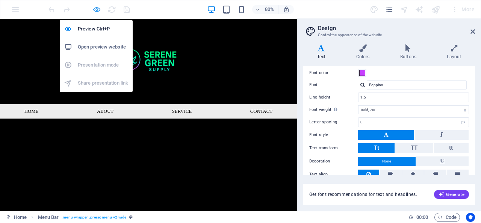
click at [97, 8] on icon "button" at bounding box center [96, 9] width 9 height 9
select select "rem"
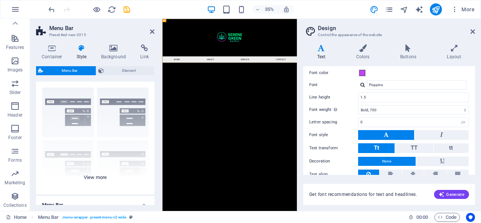
scroll to position [26, 0]
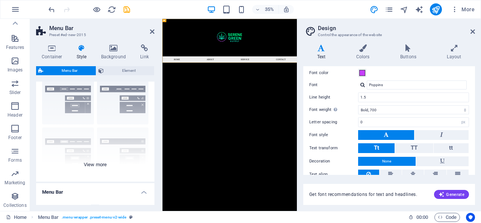
click at [98, 166] on div "Border Centered Default Fixed Loki Trigger Wide XXL" at bounding box center [95, 125] width 118 height 113
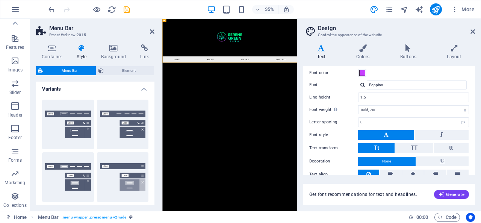
scroll to position [0, 0]
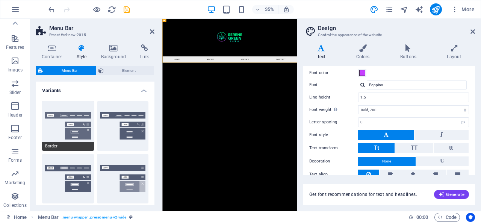
click at [56, 130] on button "Border" at bounding box center [68, 126] width 52 height 50
type input "1"
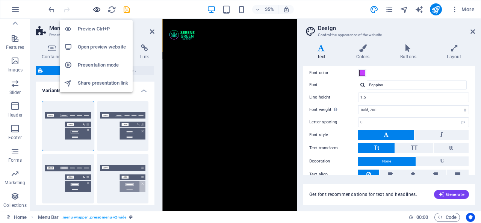
click at [98, 9] on icon "button" at bounding box center [96, 9] width 9 height 9
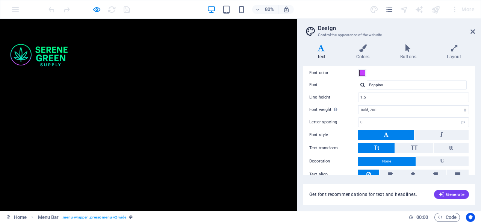
click at [335, 107] on link "Contact" at bounding box center [340, 116] width 45 height 19
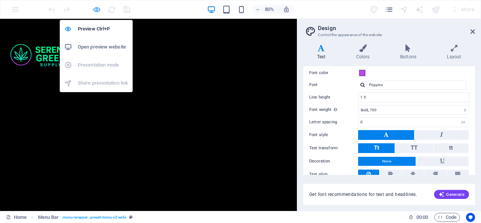
click at [95, 6] on icon "button" at bounding box center [96, 9] width 9 height 9
select select "rem"
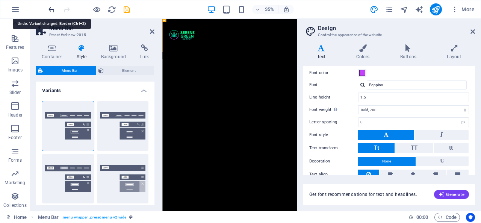
click at [51, 10] on icon "undo" at bounding box center [51, 9] width 9 height 9
type input "0"
type input "2"
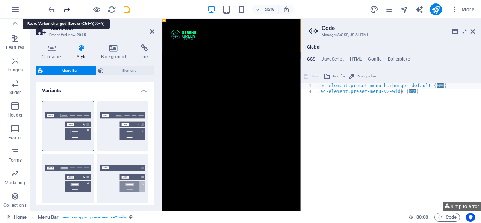
click at [69, 8] on icon "redo" at bounding box center [66, 9] width 9 height 9
type input "1"
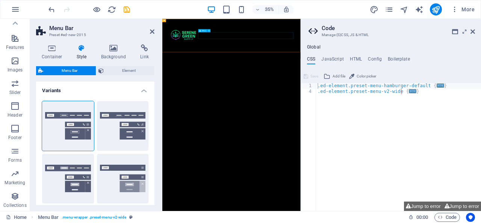
click at [316, 107] on nav "Home About Service Contact" at bounding box center [360, 116] width 355 height 19
click at [150, 33] on icon at bounding box center [152, 32] width 5 height 6
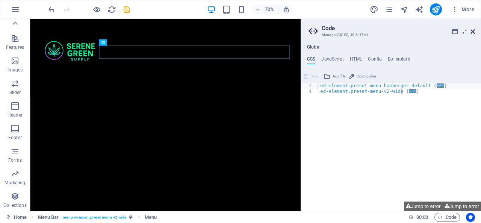
click at [474, 30] on icon at bounding box center [473, 32] width 5 height 6
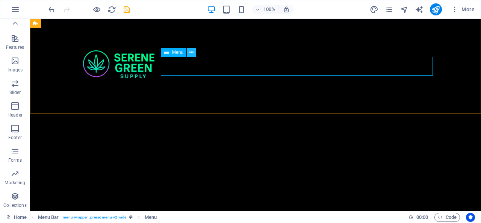
click at [191, 53] on icon at bounding box center [191, 52] width 4 height 8
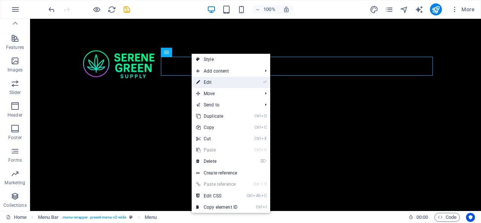
click at [204, 79] on link "⏎ Edit" at bounding box center [217, 82] width 50 height 11
select select
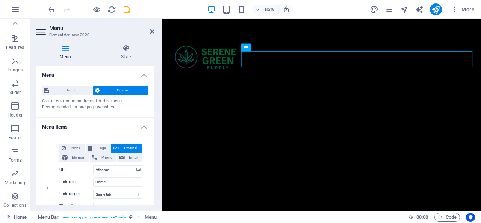
scroll to position [3, 0]
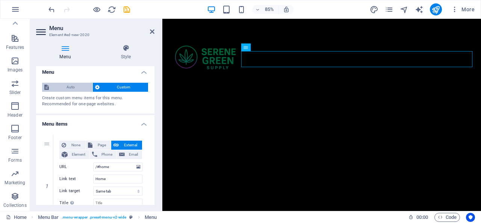
click at [78, 85] on span "Auto" at bounding box center [70, 87] width 39 height 9
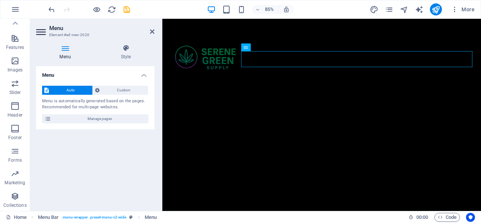
scroll to position [0, 0]
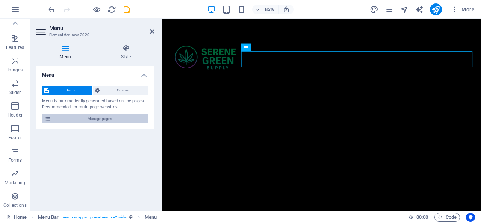
click at [107, 116] on span "Manage pages" at bounding box center [99, 118] width 93 height 9
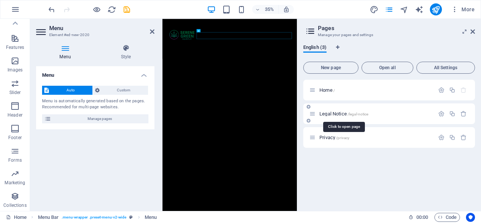
click at [326, 112] on span "Legal Notice /legal-notice" at bounding box center [343, 114] width 49 height 6
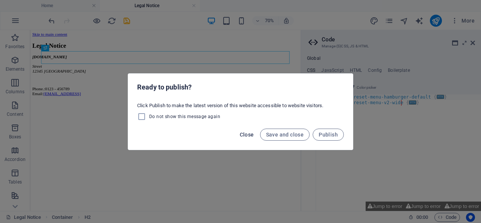
click at [247, 135] on span "Close" at bounding box center [247, 135] width 14 height 6
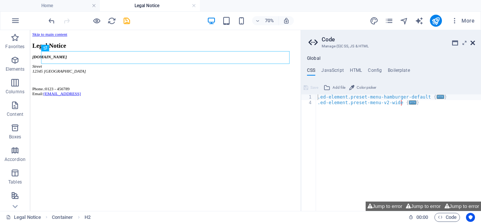
click at [473, 43] on icon at bounding box center [473, 43] width 5 height 6
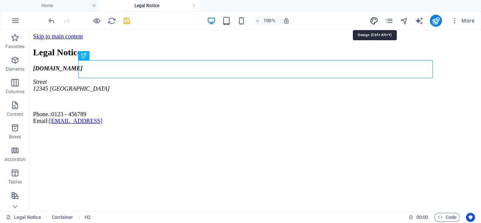
click at [373, 22] on icon "design" at bounding box center [374, 21] width 9 height 9
select select "700"
select select "px"
select select "rem"
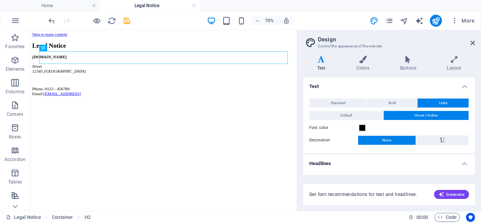
drag, startPoint x: 428, startPoint y: 36, endPoint x: 465, endPoint y: 44, distance: 37.8
click at [465, 44] on header "Design Control the appearance of the website" at bounding box center [390, 40] width 170 height 20
click at [387, 18] on icon "pages" at bounding box center [389, 21] width 9 height 9
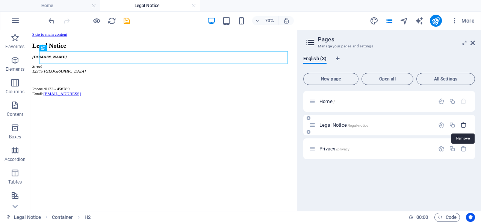
click at [464, 126] on icon "button" at bounding box center [463, 125] width 6 height 6
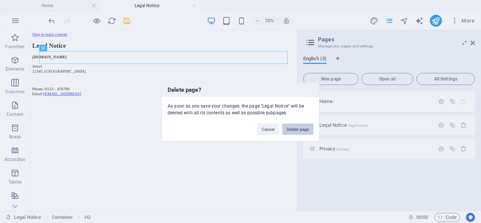
click at [294, 127] on button "Delete page" at bounding box center [297, 128] width 31 height 11
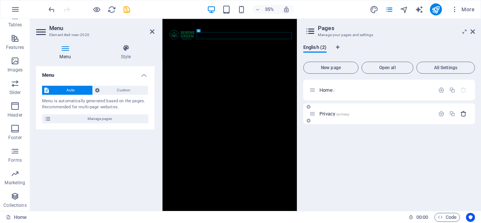
click at [465, 113] on icon "button" at bounding box center [463, 114] width 6 height 6
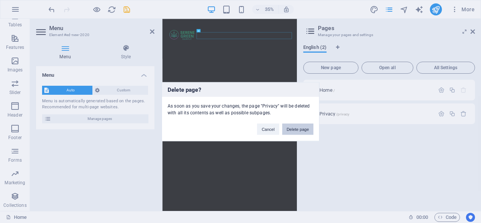
click at [301, 126] on button "Delete page" at bounding box center [297, 128] width 31 height 11
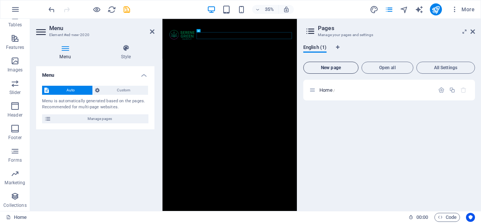
click at [338, 70] on span "New page" at bounding box center [331, 67] width 48 height 5
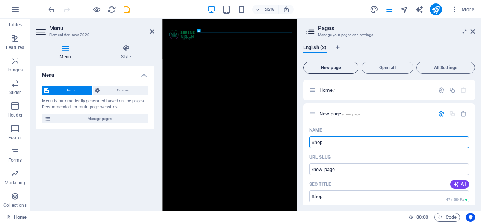
type input "Shop"
type input "/shop"
type input "Shop"
click at [330, 67] on span "New page" at bounding box center [331, 67] width 48 height 5
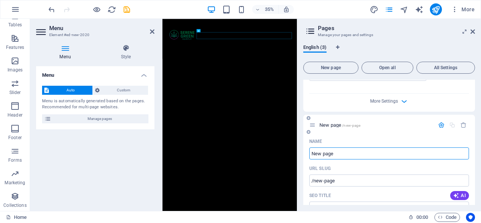
scroll to position [280, 0]
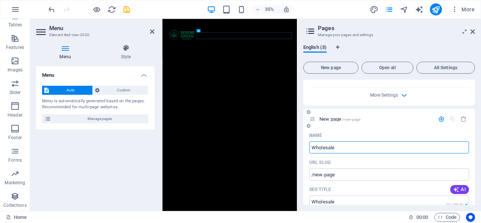
type input "Wholesale"
type input "/wholesale"
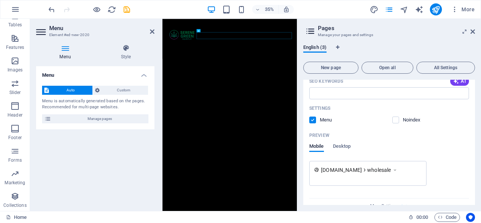
scroll to position [469, 0]
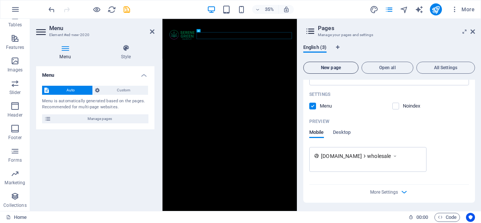
type input "Wholesale"
click at [338, 66] on span "New page" at bounding box center [331, 67] width 48 height 5
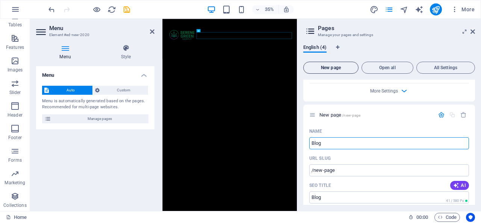
type input "Blog"
type input "/blog"
type input "Blog"
click at [338, 66] on span "New page" at bounding box center [331, 67] width 48 height 5
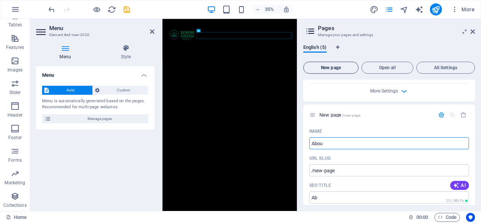
type input "About"
type input "/ab"
type input "About"
type input "/about"
type input "About"
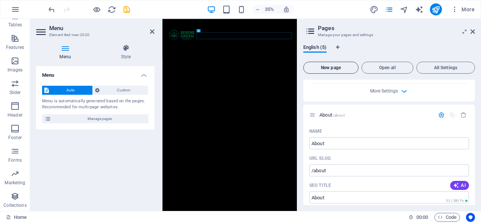
click at [338, 66] on span "New page" at bounding box center [331, 67] width 48 height 5
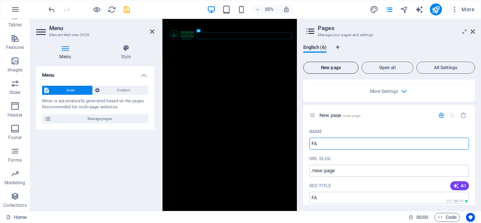
type input "FAQ"
type input "/fa"
type input "FAQ"
type input "/faq"
type input "FAQ"
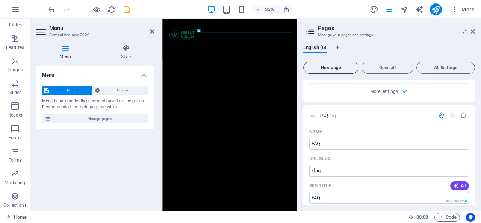
click at [338, 66] on span "New page" at bounding box center [331, 67] width 48 height 5
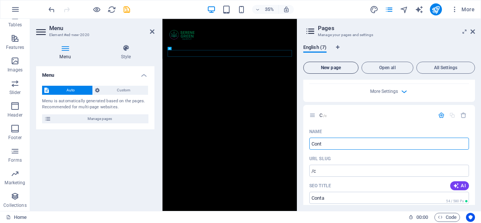
type input "Conta"
type input "/c"
type input "Contact"
type input "/contact"
type input "Contact"
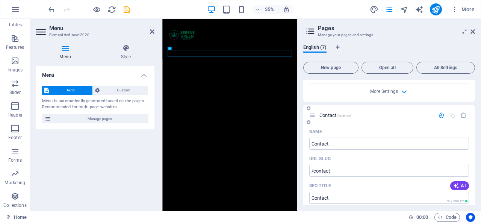
click at [377, 117] on div "Contact /contact" at bounding box center [371, 115] width 125 height 9
click at [438, 113] on icon "button" at bounding box center [441, 114] width 6 height 6
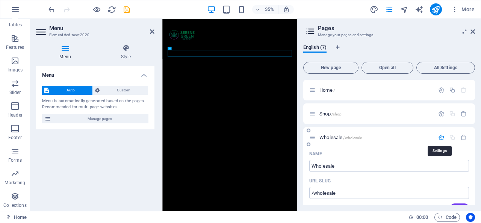
click at [438, 136] on icon "button" at bounding box center [441, 137] width 6 height 6
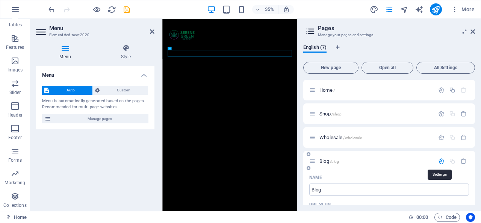
click at [438, 160] on icon "button" at bounding box center [441, 161] width 6 height 6
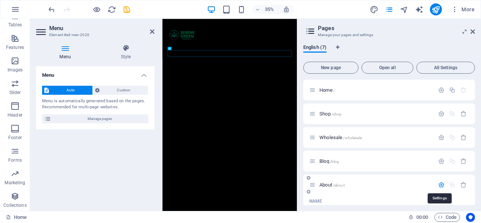
click at [438, 184] on icon "button" at bounding box center [441, 185] width 6 height 6
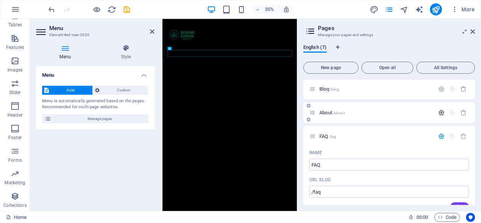
scroll to position [73, 0]
click at [440, 135] on icon "button" at bounding box center [441, 135] width 6 height 6
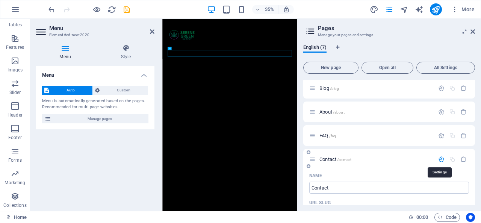
click at [438, 159] on icon "button" at bounding box center [441, 159] width 6 height 6
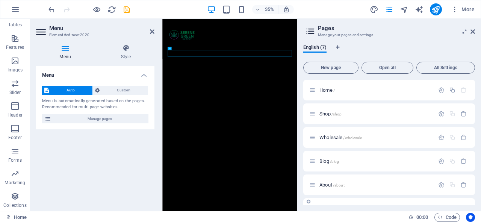
scroll to position [0, 0]
click at [439, 90] on icon "button" at bounding box center [441, 90] width 6 height 6
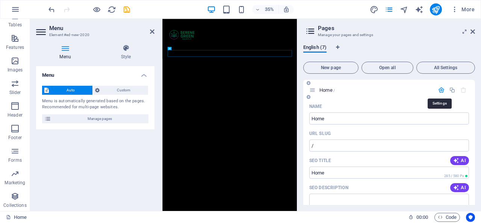
click at [439, 90] on icon "button" at bounding box center [441, 90] width 6 height 6
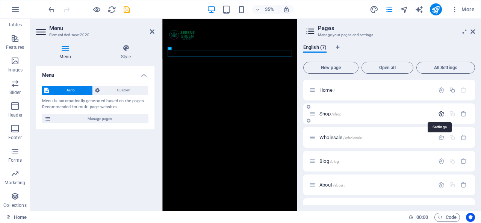
click at [438, 114] on icon "button" at bounding box center [441, 114] width 6 height 6
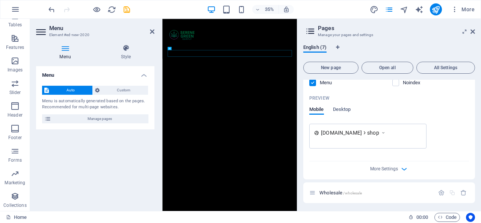
scroll to position [207, 0]
click at [126, 9] on icon "save" at bounding box center [127, 9] width 9 height 9
select select "rem"
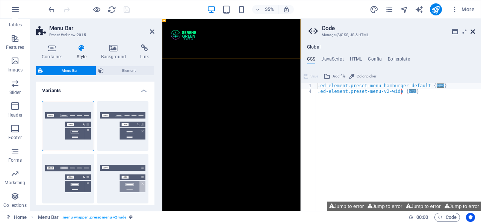
click at [475, 29] on icon at bounding box center [473, 32] width 5 height 6
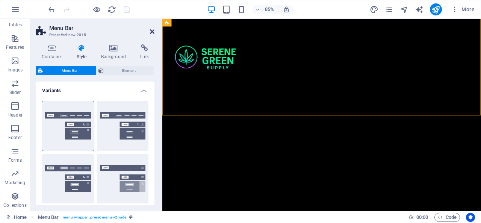
click at [150, 30] on icon at bounding box center [152, 32] width 5 height 6
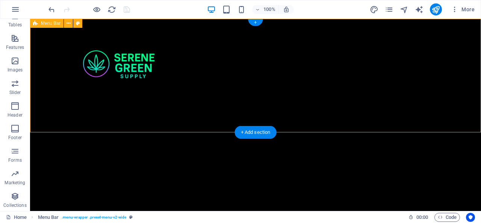
click at [229, 62] on div "Menu Home Shop Wholesale Blog About FAQ Contact" at bounding box center [255, 76] width 451 height 114
click at [208, 57] on div "Menu Home Shop Wholesale Blog About FAQ Contact" at bounding box center [255, 76] width 451 height 114
click at [304, 67] on div "Menu Home Shop Wholesale Blog About FAQ Contact" at bounding box center [255, 76] width 451 height 114
click at [377, 51] on div "Menu Home Shop Wholesale Blog About FAQ Contact" at bounding box center [255, 76] width 451 height 114
click at [392, 68] on div "Menu Home Shop Wholesale Blog About FAQ Contact" at bounding box center [255, 76] width 451 height 114
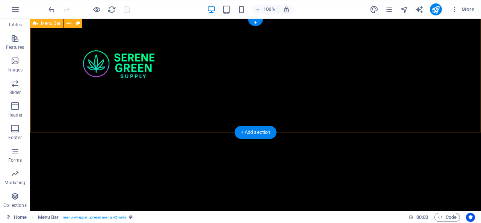
click at [392, 68] on div "Menu Home Shop Wholesale Blog About FAQ Contact" at bounding box center [255, 76] width 451 height 114
select select "rem"
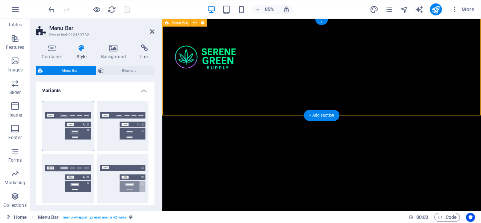
click at [433, 76] on div "Menu Home Shop Wholesale Blog About FAQ Contact" at bounding box center [349, 76] width 375 height 114
click at [416, 62] on div "Menu Home Shop Wholesale Blog About FAQ Contact" at bounding box center [349, 76] width 375 height 114
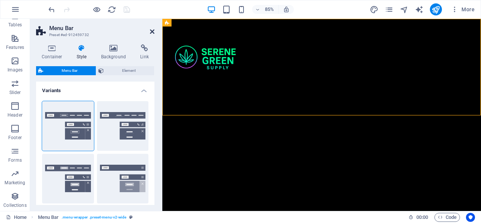
click at [151, 30] on icon at bounding box center [152, 32] width 5 height 6
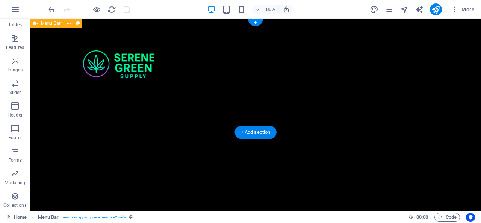
click at [434, 49] on div "Menu Home Shop Wholesale Blog About FAQ Contact" at bounding box center [255, 76] width 451 height 114
click at [390, 61] on div "Menu Home Shop Wholesale Blog About FAQ Contact" at bounding box center [255, 76] width 451 height 114
click at [48, 24] on span "Menu Bar" at bounding box center [51, 23] width 20 height 5
click at [70, 20] on icon at bounding box center [69, 24] width 4 height 8
click at [68, 24] on icon at bounding box center [69, 24] width 4 height 8
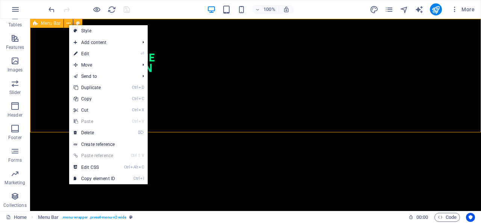
click at [54, 22] on span "Menu Bar" at bounding box center [51, 23] width 20 height 5
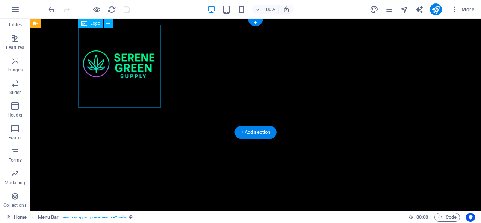
click at [106, 48] on div at bounding box center [255, 66] width 355 height 83
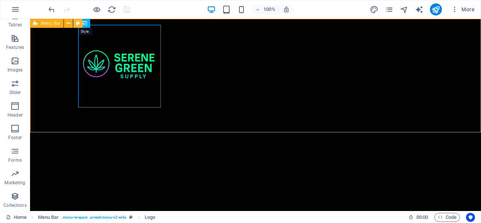
click at [78, 23] on icon at bounding box center [78, 24] width 4 height 8
select select "rem"
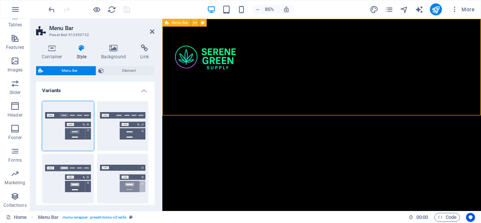
click at [286, 42] on div "Menu Home Shop Wholesale Blog About FAQ Contact" at bounding box center [349, 76] width 375 height 114
click at [153, 32] on icon at bounding box center [152, 32] width 5 height 6
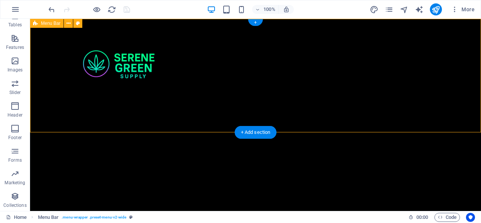
click at [59, 35] on div "Menu Home Shop Wholesale Blog About FAQ Contact" at bounding box center [255, 76] width 451 height 114
select select "rem"
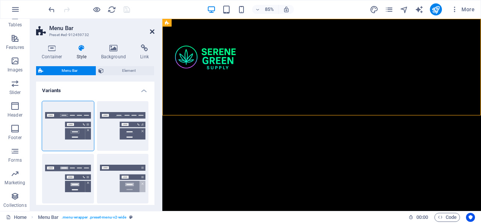
click at [151, 29] on icon at bounding box center [152, 32] width 5 height 6
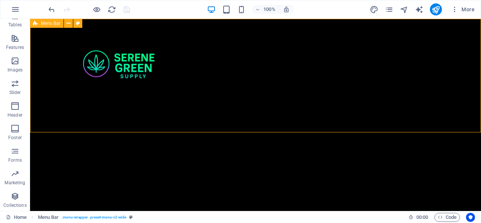
click at [49, 24] on span "Menu Bar" at bounding box center [51, 23] width 20 height 5
select select "rem"
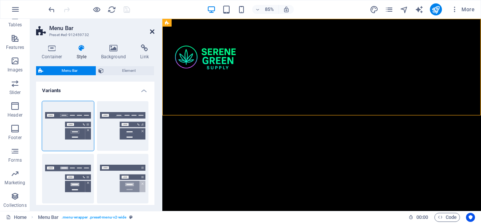
click at [150, 30] on icon at bounding box center [152, 32] width 5 height 6
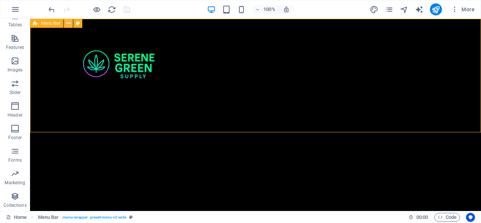
click at [71, 23] on button at bounding box center [68, 23] width 9 height 9
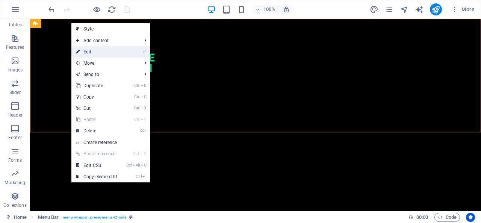
click at [83, 50] on link "⏎ Edit" at bounding box center [96, 51] width 50 height 11
select select "rem"
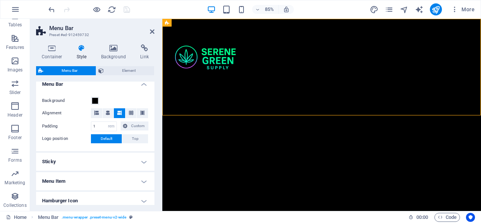
scroll to position [240, 0]
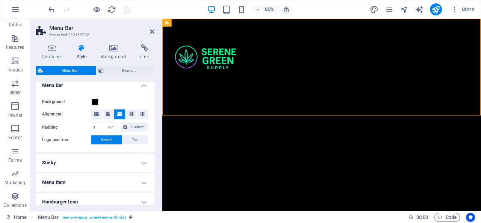
click at [141, 86] on h4 "Menu Bar" at bounding box center [95, 83] width 118 height 14
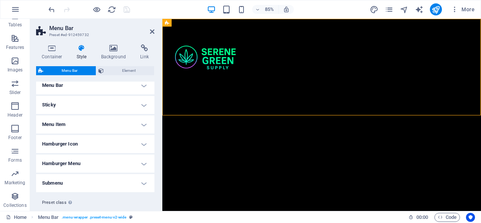
click at [141, 86] on h4 "Menu Bar" at bounding box center [95, 85] width 118 height 18
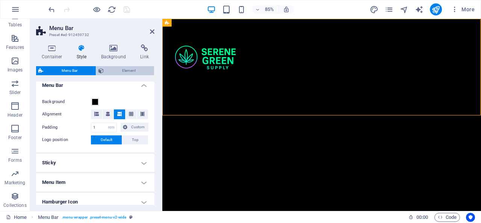
click at [124, 72] on span "Element" at bounding box center [129, 70] width 46 height 9
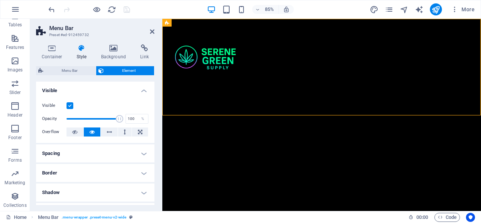
scroll to position [3, 0]
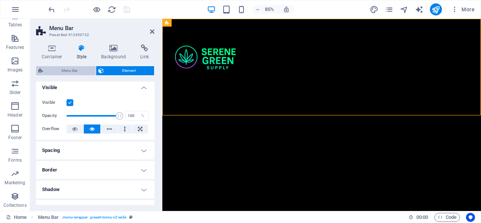
click at [74, 70] on span "Menu Bar" at bounding box center [69, 70] width 48 height 9
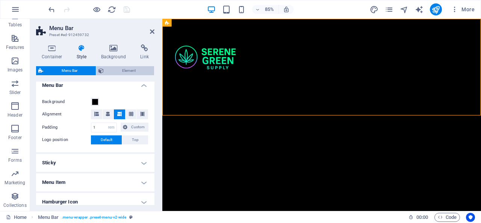
click at [119, 71] on span "Element" at bounding box center [129, 70] width 46 height 9
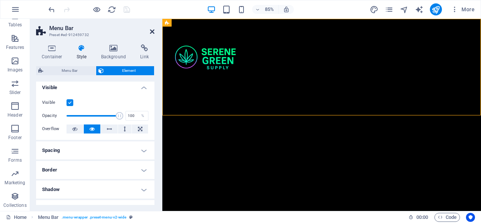
click at [152, 34] on icon at bounding box center [152, 32] width 5 height 6
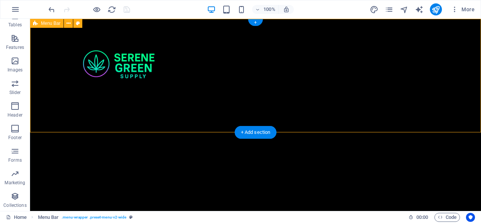
click at [241, 44] on div "Menu Home Shop Wholesale Blog About FAQ Contact" at bounding box center [255, 76] width 451 height 114
click at [247, 59] on div "Menu Home Shop Wholesale Blog About FAQ Contact" at bounding box center [255, 76] width 451 height 114
click at [264, 79] on div "Menu Home Shop Wholesale Blog About FAQ Contact" at bounding box center [255, 76] width 451 height 114
click at [284, 88] on div "Menu Home Shop Wholesale Blog About FAQ Contact" at bounding box center [255, 76] width 451 height 114
click at [285, 73] on div "Menu Home Shop Wholesale Blog About FAQ Contact" at bounding box center [255, 76] width 451 height 114
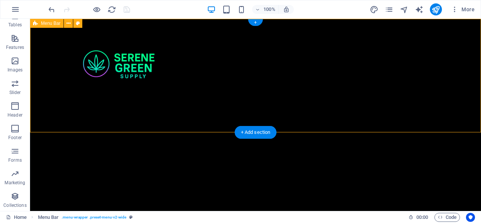
click at [285, 73] on div "Menu Home Shop Wholesale Blog About FAQ Contact" at bounding box center [255, 76] width 451 height 114
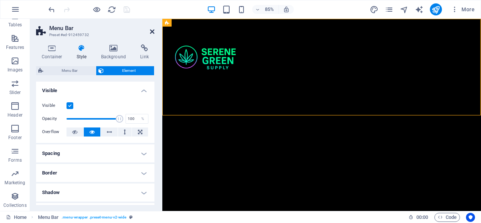
click at [153, 31] on icon at bounding box center [152, 32] width 5 height 6
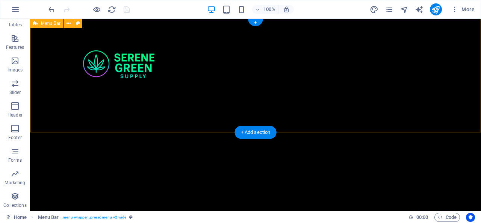
click at [465, 29] on div "Menu Home Shop Wholesale Blog About FAQ Contact" at bounding box center [255, 76] width 451 height 114
click at [463, 39] on div "Menu Home Shop Wholesale Blog About FAQ Contact" at bounding box center [255, 76] width 451 height 114
click at [459, 49] on div "Menu Home Shop Wholesale Blog About FAQ Contact" at bounding box center [255, 76] width 451 height 114
click at [462, 49] on div "Menu Home Shop Wholesale Blog About FAQ Contact" at bounding box center [255, 76] width 451 height 114
click at [463, 48] on div "Menu Home Shop Wholesale Blog About FAQ Contact" at bounding box center [255, 76] width 451 height 114
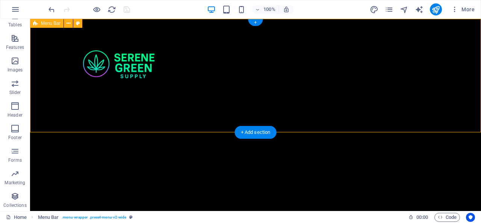
click at [449, 51] on div "Menu Home Shop Wholesale Blog About FAQ Contact" at bounding box center [255, 76] width 451 height 114
click at [423, 38] on div "Menu Home Shop Wholesale Blog About FAQ Contact" at bounding box center [255, 76] width 451 height 114
click at [424, 52] on div "Menu Home Shop Wholesale Blog About FAQ Contact" at bounding box center [255, 76] width 451 height 114
drag, startPoint x: 427, startPoint y: 76, endPoint x: 425, endPoint y: 70, distance: 6.3
click at [425, 70] on div "Menu Home Shop Wholesale Blog About FAQ Contact" at bounding box center [255, 76] width 451 height 114
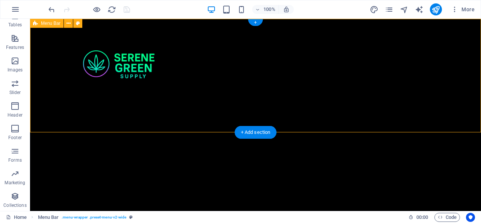
click at [425, 70] on div "Menu Home Shop Wholesale Blog About FAQ Contact" at bounding box center [255, 76] width 451 height 114
click at [112, 112] on nav "Home Shop Wholesale Blog About FAQ Contact" at bounding box center [255, 116] width 355 height 19
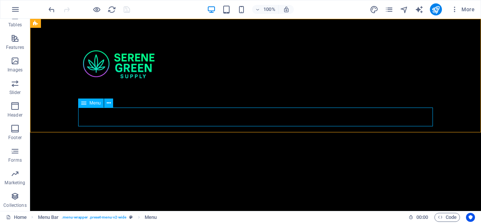
click at [86, 103] on div "Menu" at bounding box center [91, 102] width 26 height 9
click at [95, 103] on span "Menu" at bounding box center [94, 103] width 11 height 5
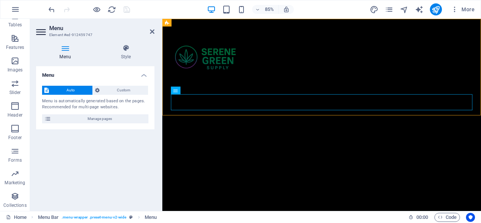
click at [65, 53] on h4 "Menu" at bounding box center [66, 52] width 61 height 16
click at [125, 88] on span "Custom" at bounding box center [124, 90] width 44 height 9
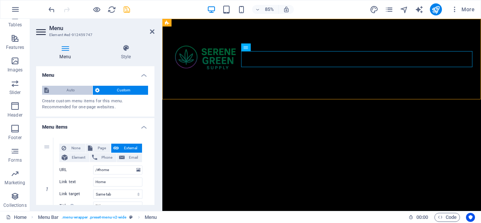
click at [75, 89] on span "Auto" at bounding box center [70, 90] width 39 height 9
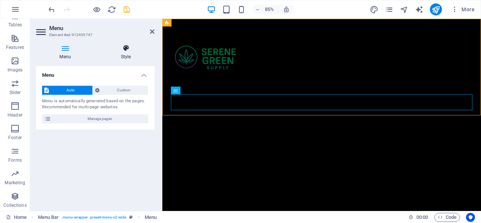
click at [124, 48] on icon at bounding box center [125, 48] width 57 height 8
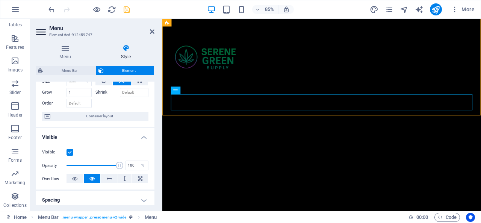
scroll to position [0, 0]
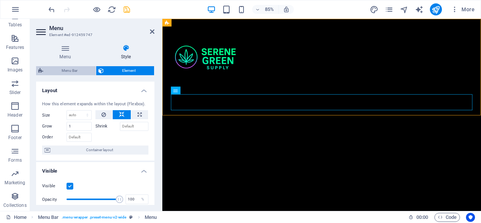
click at [67, 70] on span "Menu Bar" at bounding box center [69, 70] width 48 height 9
select select "rem"
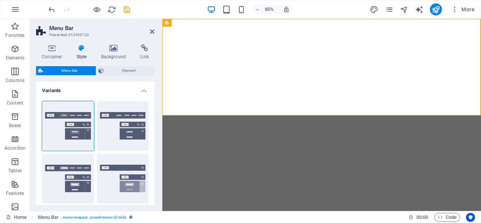
select select "rem"
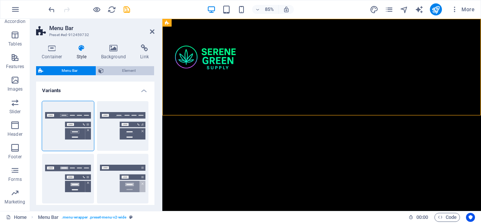
click at [113, 73] on span "Element" at bounding box center [129, 70] width 46 height 9
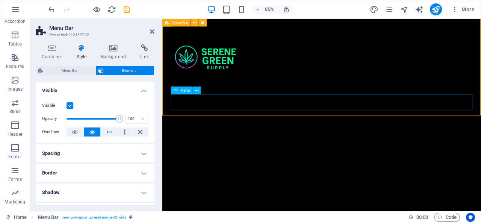
click at [276, 116] on nav "Home Shop Wholesale Blog About FAQ Contact" at bounding box center [350, 116] width 355 height 19
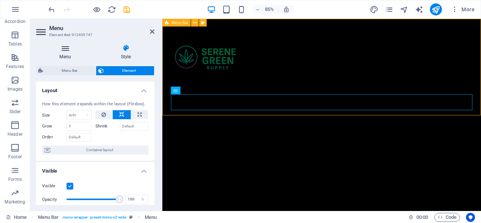
click at [68, 52] on h4 "Menu" at bounding box center [66, 52] width 61 height 16
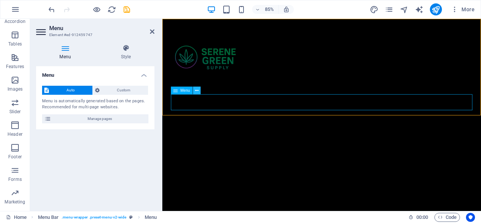
click at [196, 90] on icon at bounding box center [196, 90] width 3 height 7
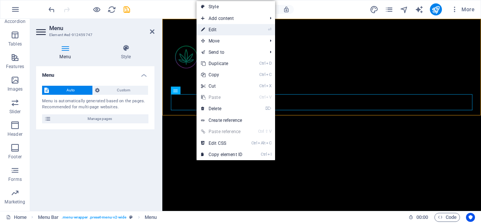
click at [215, 31] on link "⏎ Edit" at bounding box center [222, 29] width 50 height 11
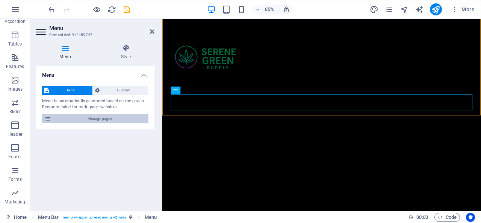
click at [91, 120] on span "Manage pages" at bounding box center [99, 118] width 93 height 9
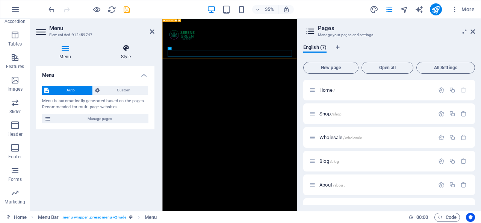
click at [127, 48] on icon at bounding box center [125, 48] width 57 height 8
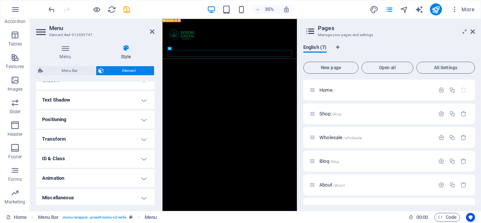
scroll to position [194, 0]
click at [436, 68] on span "All Settings" at bounding box center [446, 67] width 52 height 5
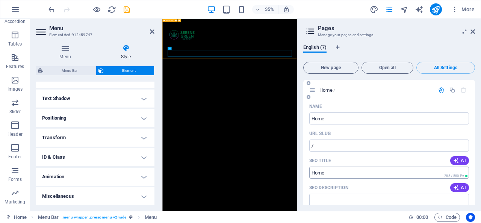
scroll to position [0, 0]
click at [435, 66] on span "All Settings" at bounding box center [446, 67] width 52 height 5
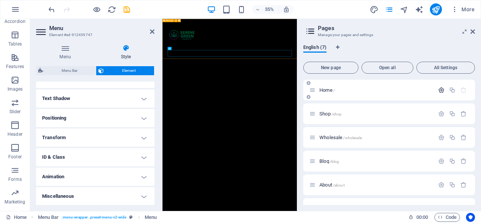
click at [439, 90] on icon "button" at bounding box center [441, 90] width 6 height 6
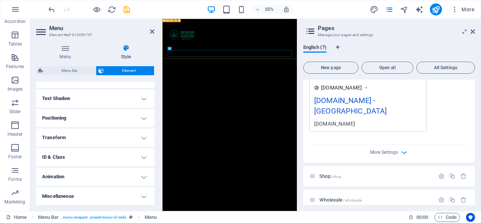
scroll to position [228, 0]
click at [404, 148] on icon "button" at bounding box center [404, 152] width 9 height 9
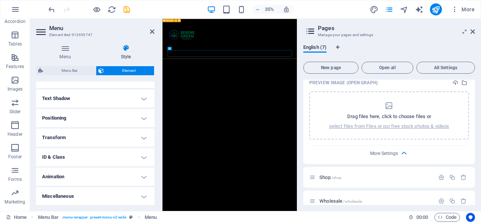
scroll to position [330, 0]
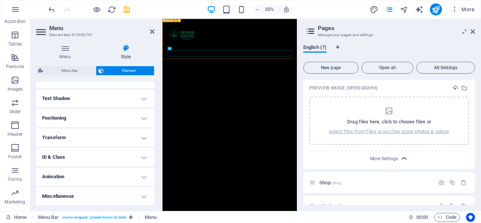
click at [404, 154] on icon "button" at bounding box center [404, 158] width 9 height 9
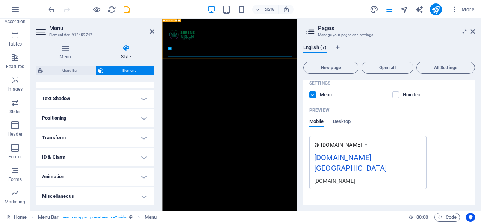
scroll to position [0, 0]
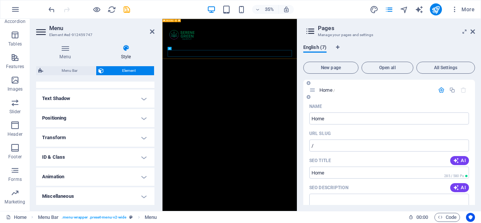
click at [404, 146] on input "/" at bounding box center [389, 145] width 160 height 12
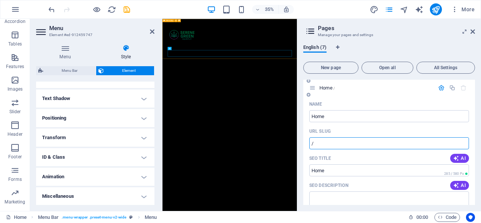
scroll to position [3, 0]
click at [438, 88] on icon "button" at bounding box center [441, 87] width 6 height 6
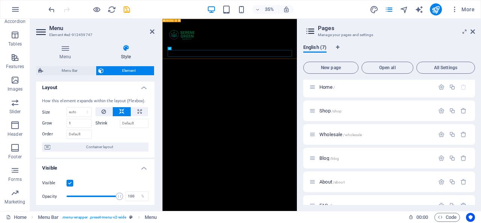
scroll to position [0, 0]
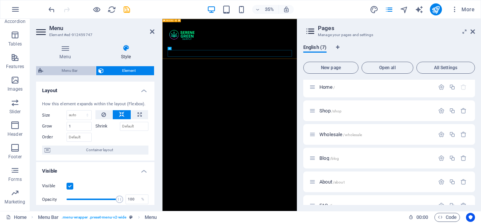
click at [77, 68] on span "Menu Bar" at bounding box center [69, 70] width 48 height 9
select select "rem"
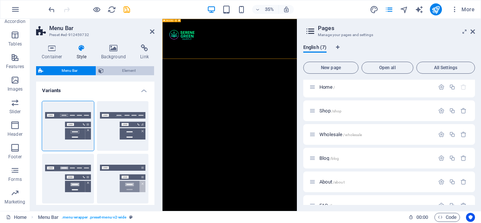
click at [113, 71] on span "Element" at bounding box center [129, 70] width 46 height 9
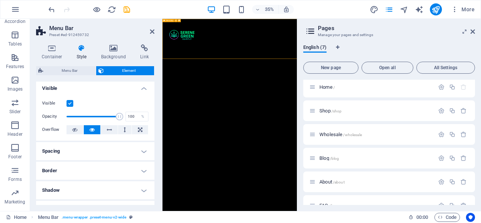
scroll to position [3, 0]
click at [293, 109] on nav "Home Shop Wholesale Blog About FAQ Contact" at bounding box center [354, 116] width 355 height 19
click at [154, 30] on icon at bounding box center [152, 32] width 5 height 6
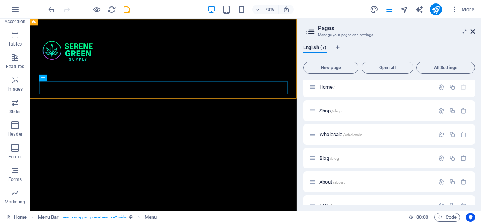
click at [474, 29] on icon at bounding box center [473, 32] width 5 height 6
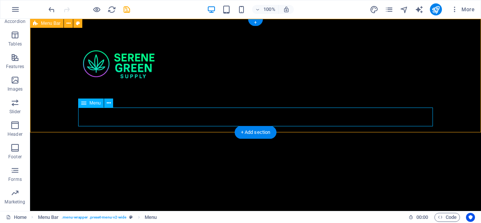
click at [425, 114] on nav "Home Shop Wholesale Blog About FAQ Contact" at bounding box center [255, 116] width 355 height 19
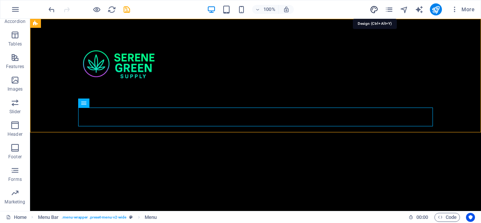
click at [374, 7] on icon "design" at bounding box center [374, 9] width 9 height 9
select select "700"
select select "px"
select select "rem"
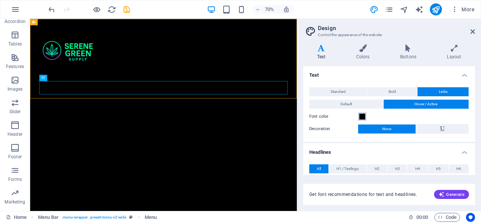
click at [362, 116] on span at bounding box center [362, 117] width 6 height 6
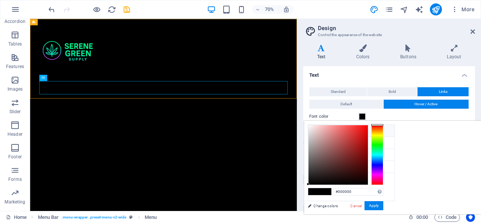
click at [463, 77] on h4 "Text" at bounding box center [389, 73] width 172 height 14
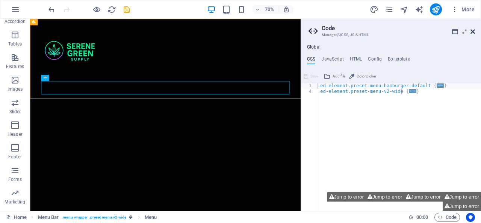
click at [472, 32] on icon at bounding box center [473, 32] width 5 height 6
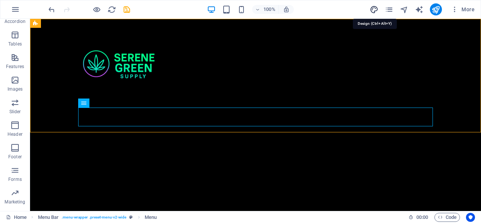
click at [374, 9] on icon "design" at bounding box center [374, 9] width 9 height 9
select select "700"
select select "px"
select select "rem"
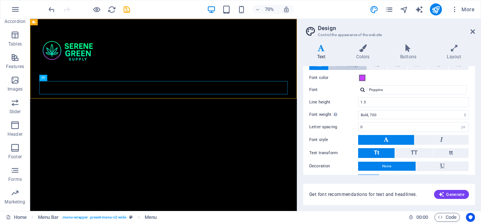
scroll to position [0, 0]
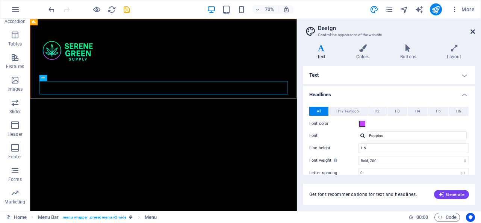
click at [472, 32] on icon at bounding box center [473, 32] width 5 height 6
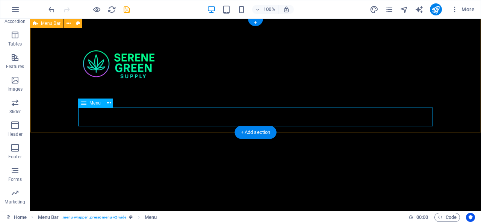
click at [327, 119] on nav "Home Shop Wholesale Blog About FAQ Contact" at bounding box center [255, 116] width 355 height 19
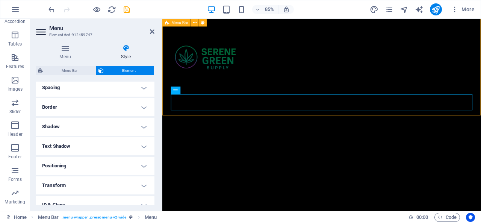
scroll to position [149, 0]
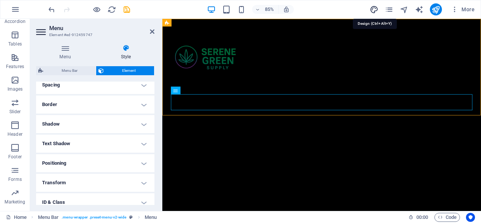
click at [375, 9] on icon "design" at bounding box center [374, 9] width 9 height 9
select select "700"
select select "px"
select select "rem"
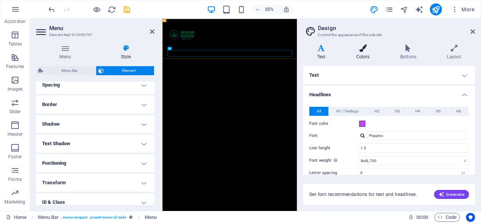
click at [364, 51] on icon at bounding box center [362, 48] width 41 height 8
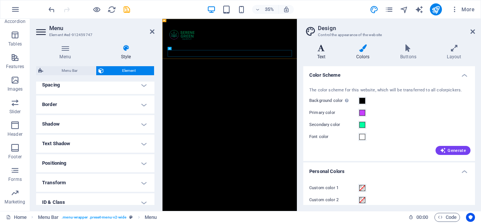
click at [324, 50] on icon at bounding box center [321, 48] width 36 height 8
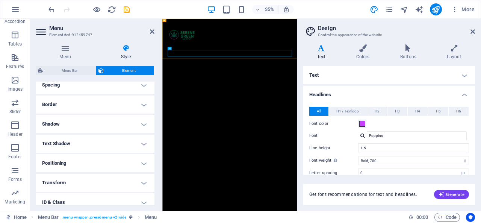
click at [149, 30] on h2 "Menu" at bounding box center [101, 28] width 105 height 7
click at [152, 32] on icon at bounding box center [152, 32] width 5 height 6
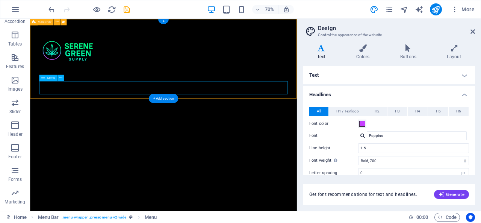
click at [262, 119] on nav "Home Shop Wholesale Blog About FAQ Contact" at bounding box center [220, 116] width 355 height 19
click at [61, 79] on icon at bounding box center [60, 78] width 3 height 6
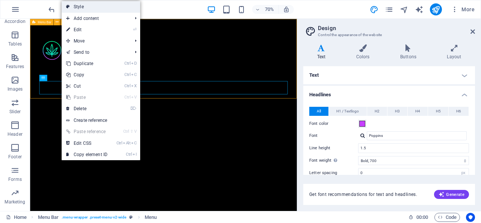
click at [89, 8] on link "Style" at bounding box center [101, 6] width 79 height 11
select select "rem"
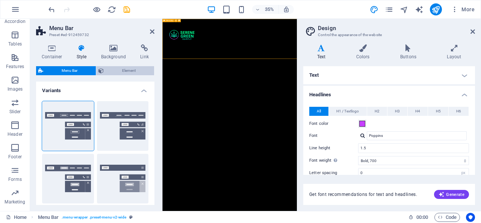
click at [117, 70] on span "Element" at bounding box center [129, 70] width 46 height 9
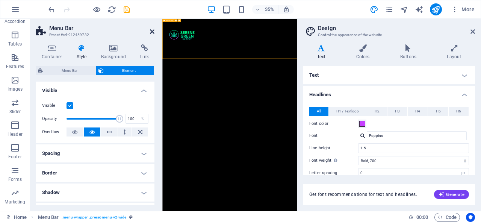
click at [152, 31] on icon at bounding box center [152, 32] width 5 height 6
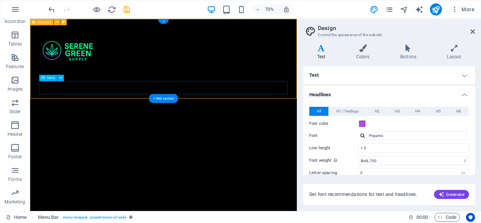
click at [190, 112] on nav "Home Shop Wholesale Blog About FAQ Contact" at bounding box center [220, 116] width 355 height 19
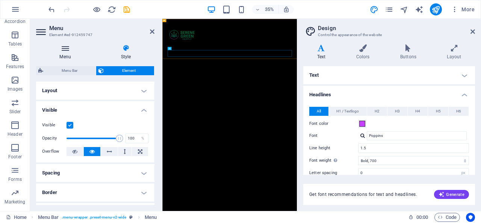
click at [67, 49] on icon at bounding box center [65, 48] width 58 height 8
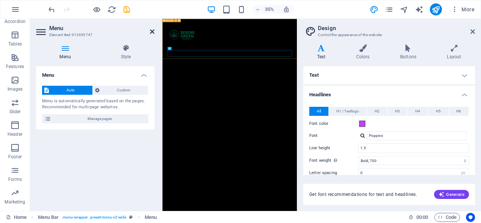
click at [152, 31] on icon at bounding box center [152, 32] width 5 height 6
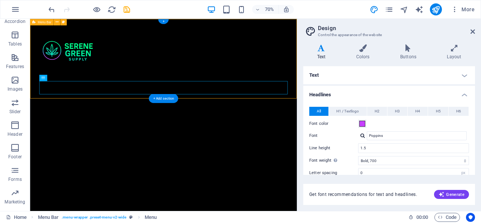
click at [131, 69] on div "Menu Home Shop Wholesale Blog About FAQ Contact" at bounding box center [220, 76] width 381 height 114
click at [153, 94] on div "Menu Home Shop Wholesale Blog About FAQ Contact" at bounding box center [220, 76] width 381 height 114
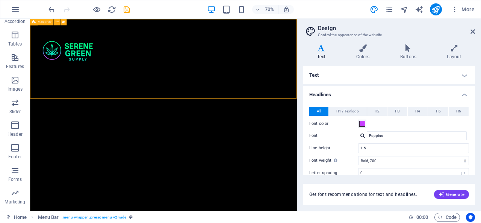
click at [140, 132] on html "Skip to main content Menu Home Shop Wholesale Blog About FAQ Contact" at bounding box center [220, 76] width 381 height 114
click at [143, 114] on nav "Home Shop Wholesale Blog About FAQ Contact" at bounding box center [220, 116] width 355 height 19
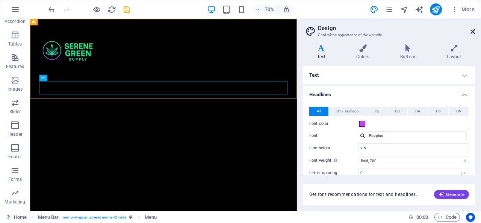
click at [473, 31] on icon at bounding box center [473, 32] width 5 height 6
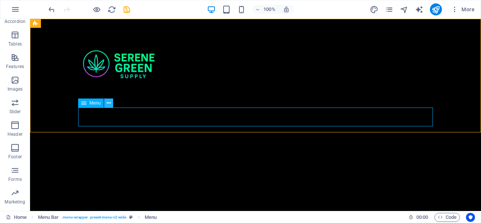
click at [107, 101] on icon at bounding box center [109, 103] width 4 height 8
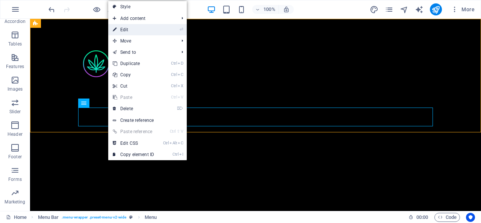
click at [129, 27] on link "⏎ Edit" at bounding box center [133, 29] width 50 height 11
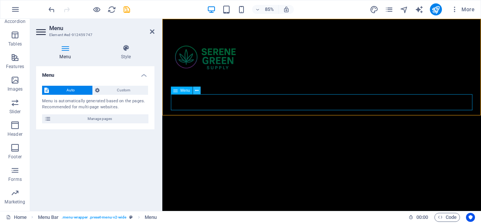
click at [196, 92] on icon at bounding box center [196, 90] width 3 height 7
click at [194, 92] on button at bounding box center [197, 90] width 8 height 8
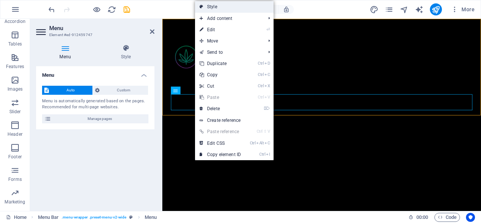
click at [218, 6] on link "Style" at bounding box center [234, 6] width 79 height 11
select select "rem"
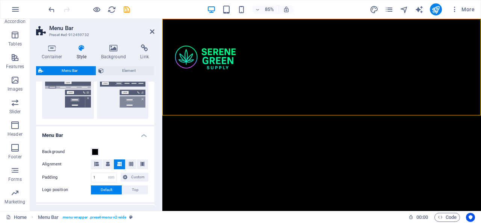
scroll to position [193, 0]
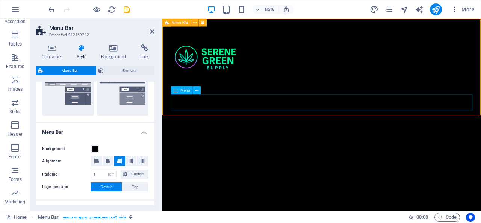
click at [251, 115] on nav "Home Shop Wholesale Blog About FAQ Contact" at bounding box center [350, 116] width 355 height 19
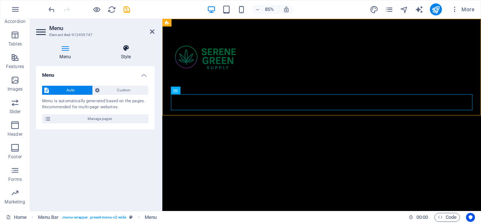
click at [126, 49] on icon at bounding box center [125, 48] width 57 height 8
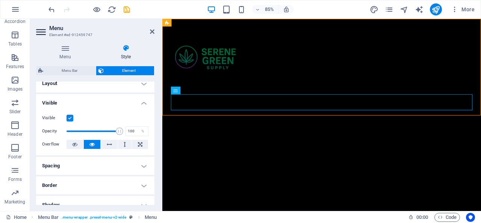
scroll to position [0, 0]
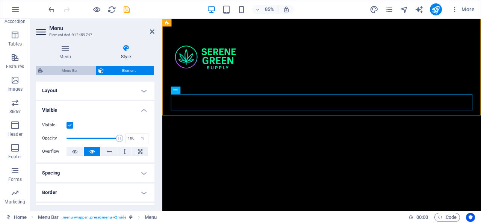
click at [81, 70] on span "Menu Bar" at bounding box center [69, 70] width 48 height 9
select select "rem"
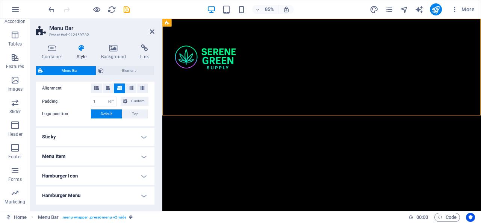
scroll to position [268, 0]
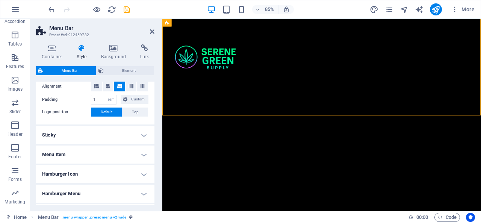
click at [141, 151] on h4 "Menu Item" at bounding box center [95, 154] width 118 height 18
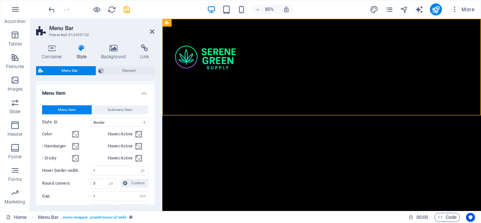
scroll to position [326, 0]
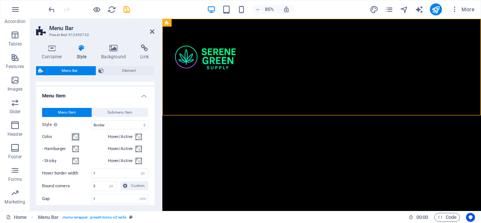
click at [77, 136] on span at bounding box center [76, 137] width 6 height 6
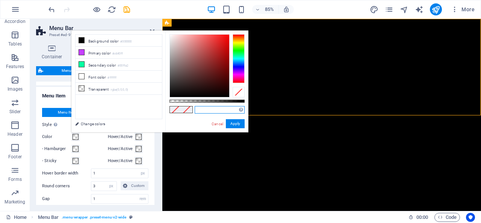
click at [220, 109] on input "text" at bounding box center [220, 110] width 50 height 8
type input "#ffffff"
click at [203, 122] on div "#ffffff Supported formats #0852ed rgb(8, 82, 237) rgba(8, 82, 237, 90%) hsv(221…" at bounding box center [206, 135] width 83 height 211
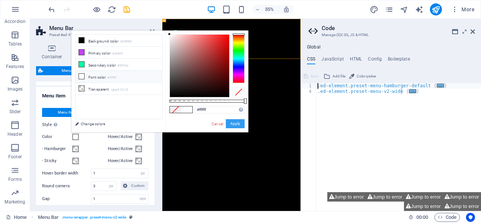
click at [233, 123] on button "Apply" at bounding box center [235, 123] width 19 height 9
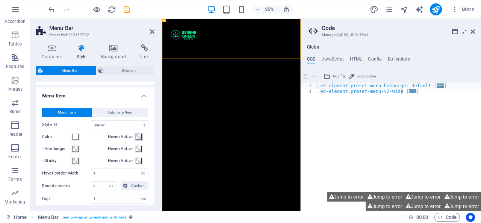
click at [139, 135] on span at bounding box center [139, 137] width 6 height 6
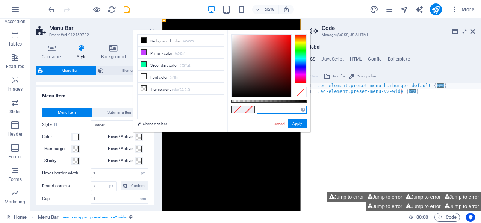
click at [271, 108] on input "text" at bounding box center [282, 110] width 50 height 8
type input "#00ffa2"
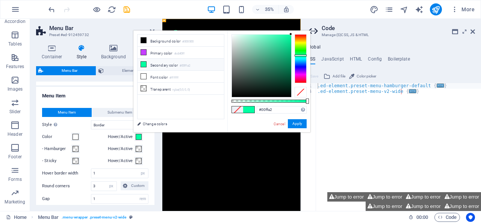
click at [260, 122] on div "#00ffa2 Supported formats #0852ed rgb(8, 82, 237) rgba(8, 82, 237, 90%) hsv(221…" at bounding box center [268, 135] width 83 height 211
click at [301, 123] on button "Apply" at bounding box center [297, 123] width 19 height 9
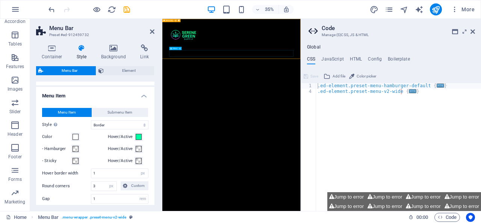
click at [275, 111] on nav "Home Shop Wholesale Blog About FAQ Contact" at bounding box center [360, 116] width 355 height 19
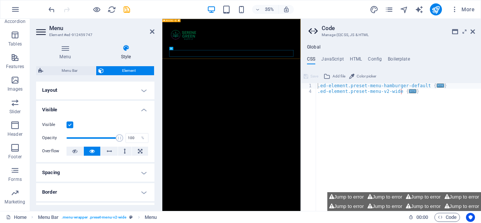
scroll to position [0, 0]
click at [145, 91] on h4 "Layout" at bounding box center [95, 91] width 118 height 18
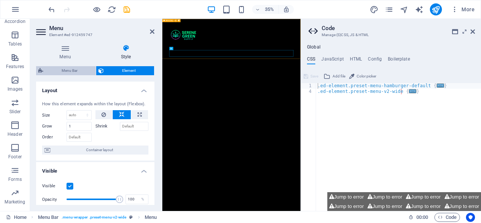
click at [63, 71] on span "Menu Bar" at bounding box center [69, 70] width 48 height 9
select select "rem"
select select "hover_border"
select select "px"
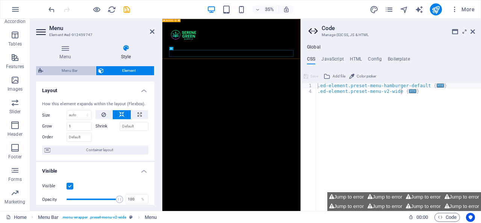
select select "rem"
select select "link-special-font"
select select "rem"
select select
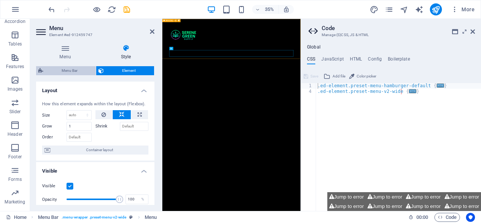
select select "px"
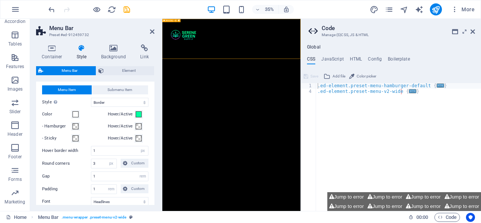
scroll to position [348, 0]
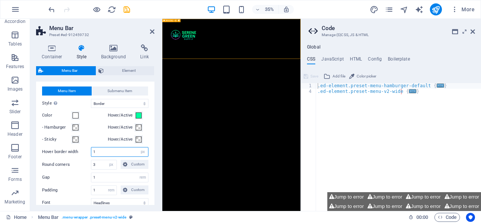
click at [98, 152] on input "1" at bounding box center [119, 151] width 57 height 9
click at [99, 175] on input "1" at bounding box center [119, 177] width 57 height 9
type input "1.5"
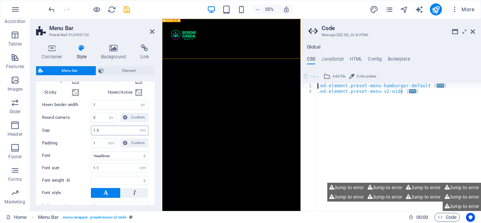
scroll to position [427, 0]
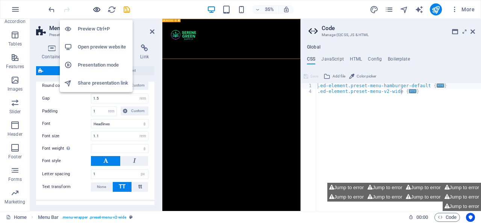
click at [95, 8] on icon "button" at bounding box center [96, 9] width 9 height 9
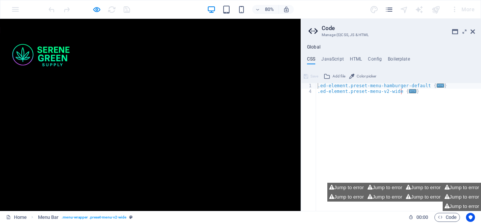
click at [135, 112] on link "Shop" at bounding box center [124, 116] width 30 height 19
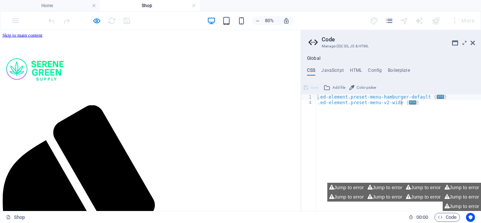
scroll to position [0, 0]
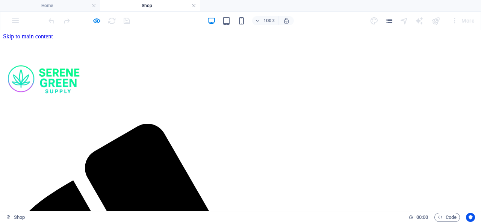
click at [194, 6] on link at bounding box center [194, 5] width 5 height 7
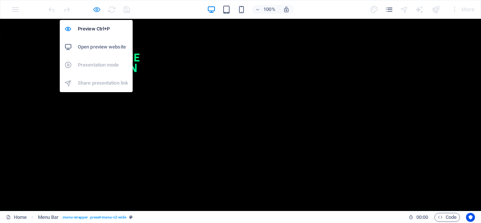
click at [96, 8] on icon "button" at bounding box center [96, 9] width 9 height 9
select select "rem"
select select "hover_border"
select select "px"
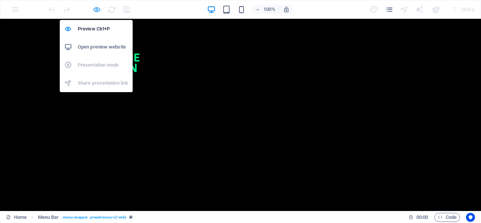
select select "rem"
select select "link-special-font"
select select "rem"
select select
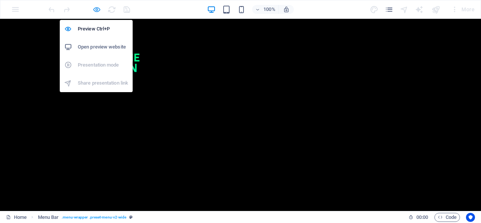
select select "px"
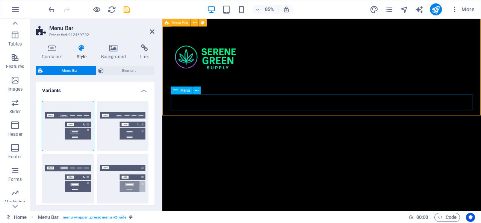
click at [215, 118] on nav "Home Shop Wholesale Blog About FAQ Contact" at bounding box center [350, 116] width 355 height 19
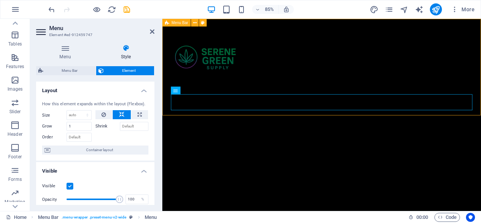
scroll to position [3, 0]
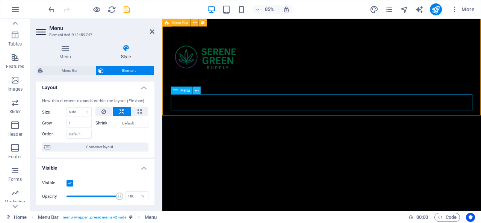
click at [197, 90] on icon at bounding box center [196, 90] width 3 height 7
click at [288, 112] on nav "Home Shop Wholesale Blog About FAQ Contact" at bounding box center [350, 116] width 355 height 19
click at [208, 112] on nav "Home Shop Wholesale Blog About FAQ Contact" at bounding box center [350, 116] width 355 height 19
click at [196, 90] on icon at bounding box center [196, 90] width 3 height 7
click at [197, 91] on icon at bounding box center [196, 90] width 3 height 7
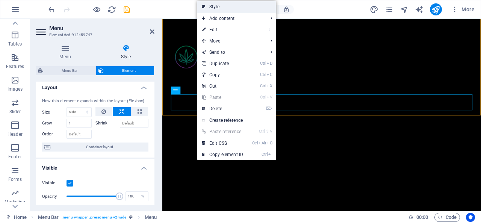
click at [217, 10] on link "Style" at bounding box center [236, 6] width 79 height 11
select select "rem"
select select "hover_border"
select select "px"
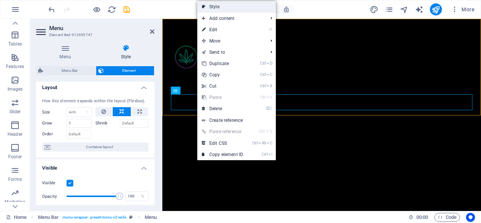
select select "rem"
select select "link-special-font"
select select "rem"
select select
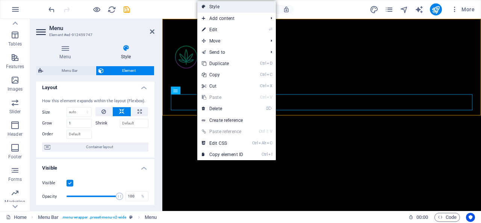
select select "px"
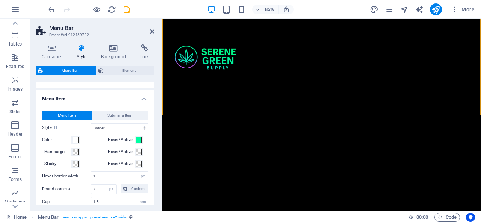
scroll to position [334, 0]
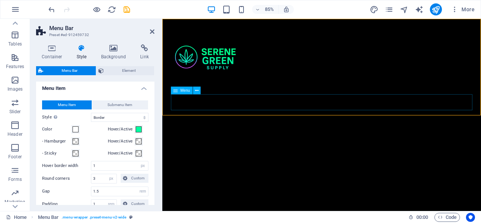
click at [182, 91] on span "Menu" at bounding box center [185, 90] width 10 height 4
click at [175, 90] on icon at bounding box center [175, 90] width 5 height 8
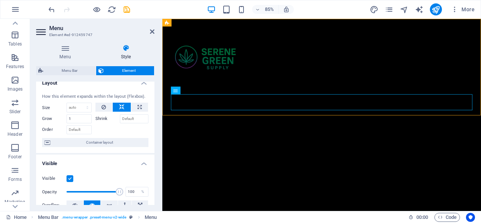
scroll to position [0, 0]
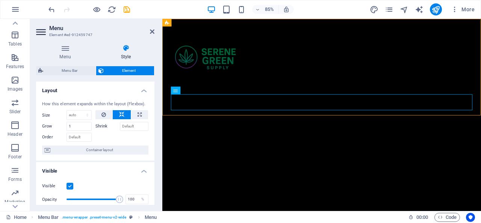
click at [143, 92] on h4 "Layout" at bounding box center [95, 89] width 118 height 14
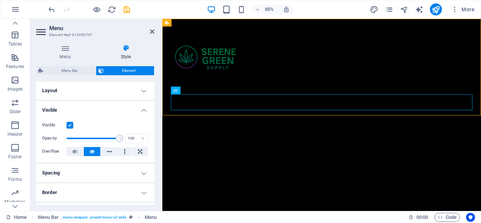
click at [143, 111] on h4 "Visible" at bounding box center [95, 108] width 118 height 14
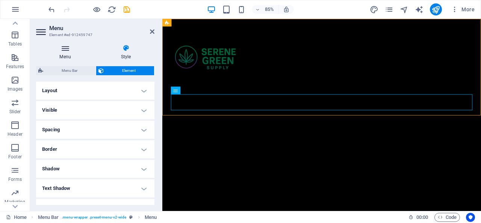
click at [68, 50] on icon at bounding box center [65, 48] width 58 height 8
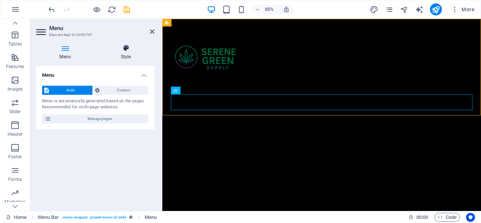
click at [127, 50] on icon at bounding box center [125, 48] width 57 height 8
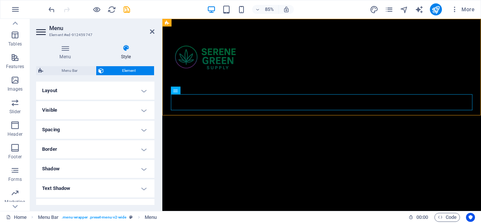
click at [143, 107] on h4 "Visible" at bounding box center [95, 110] width 118 height 18
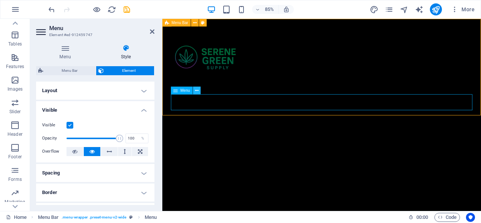
click at [196, 90] on icon at bounding box center [196, 90] width 3 height 7
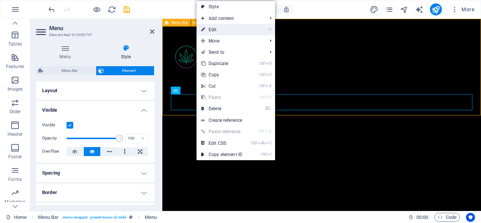
click at [221, 27] on link "⏎ Edit" at bounding box center [222, 29] width 50 height 11
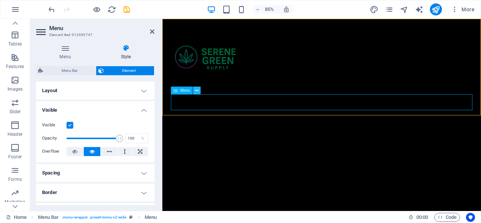
click at [195, 89] on icon at bounding box center [196, 90] width 3 height 7
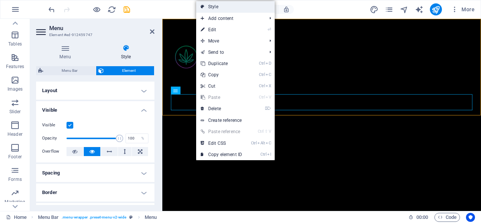
click at [220, 6] on link "Style" at bounding box center [235, 6] width 79 height 11
select select "rem"
select select "hover_border"
select select "px"
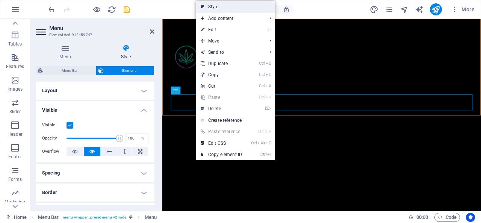
select select "rem"
select select "link-special-font"
select select "rem"
select select
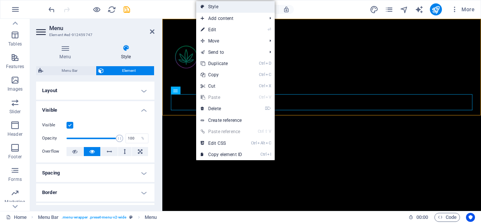
select select "px"
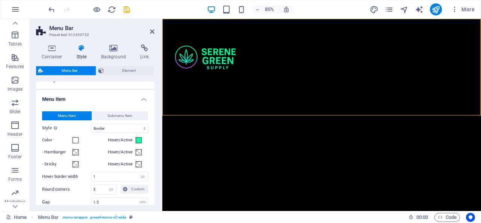
scroll to position [341, 0]
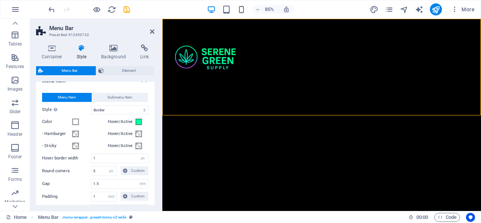
click at [124, 34] on h3 "Preset #ed-912459732" at bounding box center [94, 35] width 90 height 7
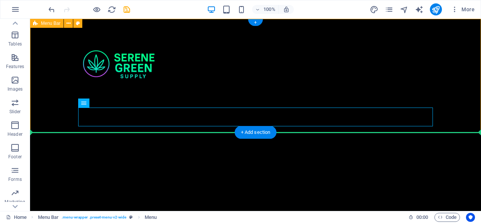
drag, startPoint x: 179, startPoint y: 103, endPoint x: 199, endPoint y: 105, distance: 20.4
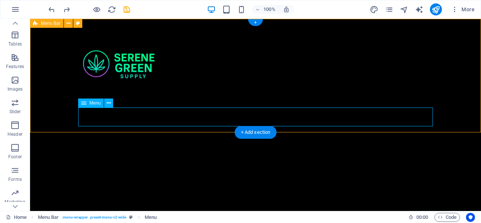
click at [131, 117] on nav "Home Shop Wholesale Blog About FAQ Contact" at bounding box center [255, 116] width 355 height 19
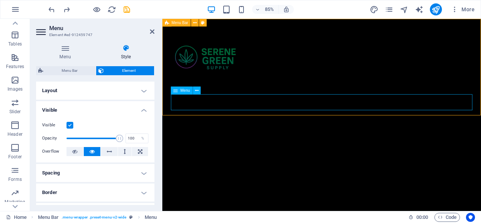
click at [245, 121] on nav "Home Shop Wholesale Blog About FAQ Contact" at bounding box center [350, 116] width 355 height 19
click at [156, 31] on aside "Menu Element #ed-912459747 Menu Style Menu Auto Custom Menu is automatically ge…" at bounding box center [96, 115] width 132 height 192
click at [152, 31] on icon at bounding box center [152, 32] width 5 height 6
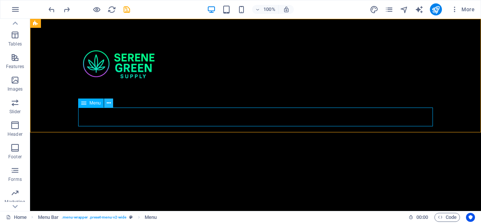
click at [109, 104] on icon at bounding box center [109, 103] width 4 height 8
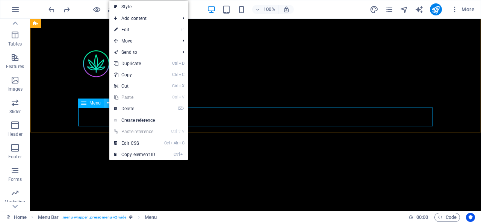
click at [109, 104] on icon at bounding box center [109, 103] width 4 height 8
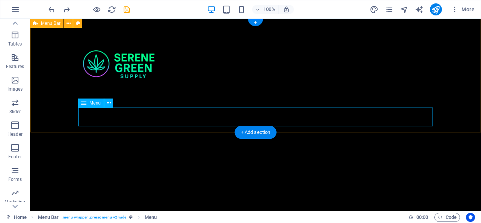
click at [201, 111] on nav "Home Shop Wholesale Blog About FAQ Contact" at bounding box center [255, 116] width 355 height 19
click at [194, 82] on div "Menu Home Shop Wholesale Blog About FAQ Contact" at bounding box center [255, 76] width 451 height 114
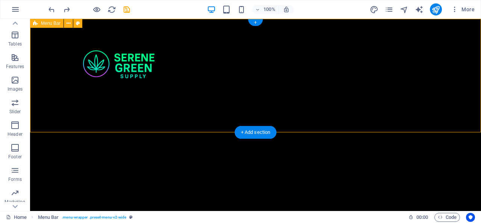
click at [194, 82] on div "Menu Home Shop Wholesale Blog About FAQ Contact" at bounding box center [255, 76] width 451 height 114
select select "rem"
select select "hover_border"
select select "px"
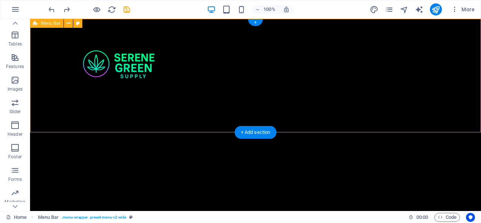
select select "rem"
select select "link-special-font"
select select "rem"
select select
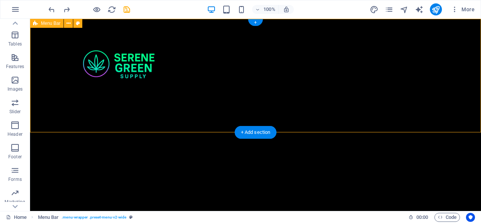
select select "px"
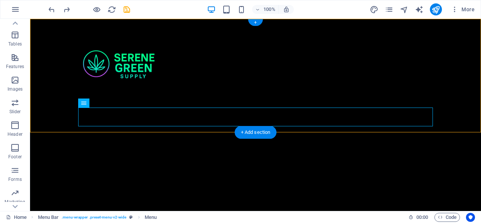
drag, startPoint x: 50, startPoint y: 116, endPoint x: 230, endPoint y: 120, distance: 179.3
click at [230, 120] on nav "Home Shop Wholesale Blog About FAQ Contact" at bounding box center [255, 116] width 355 height 19
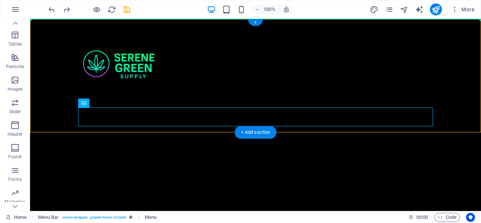
drag, startPoint x: 230, startPoint y: 118, endPoint x: 264, endPoint y: 58, distance: 69.2
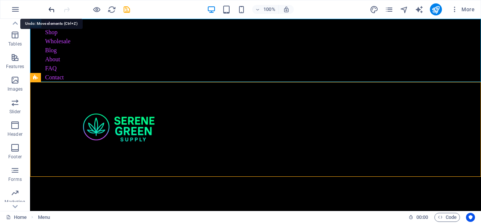
click at [52, 7] on icon "undo" at bounding box center [51, 9] width 9 height 9
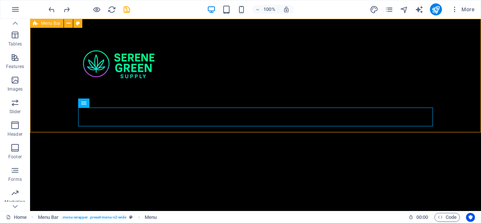
click at [52, 25] on span "Menu Bar" at bounding box center [51, 23] width 20 height 5
select select "rem"
select select "hover_border"
select select "px"
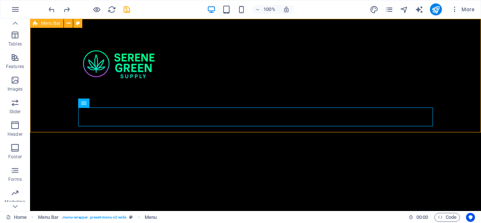
select select "px"
select select "rem"
select select "link-special-font"
select select "rem"
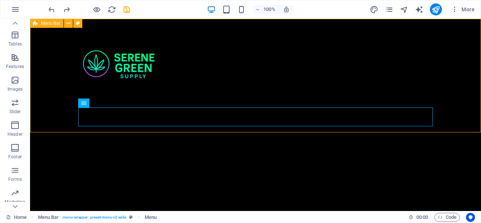
select select
select select "px"
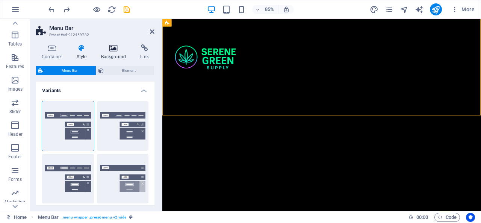
click at [116, 51] on icon at bounding box center [113, 48] width 36 height 8
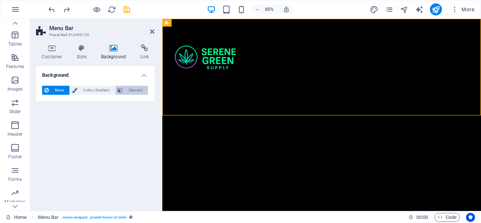
click at [125, 88] on button "Element" at bounding box center [131, 90] width 33 height 9
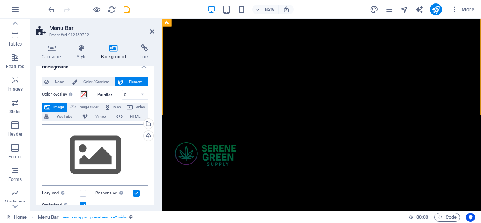
scroll to position [0, 0]
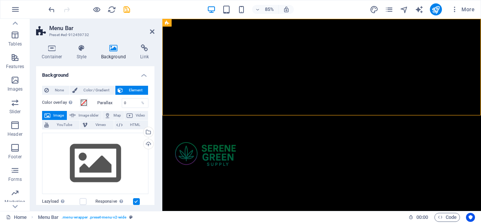
click at [143, 72] on h4 "Background" at bounding box center [95, 73] width 118 height 14
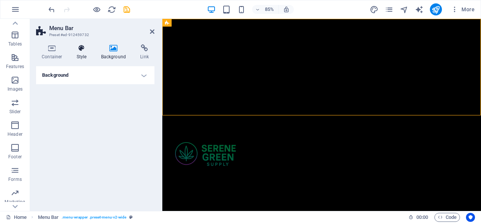
click at [84, 48] on icon at bounding box center [81, 48] width 21 height 8
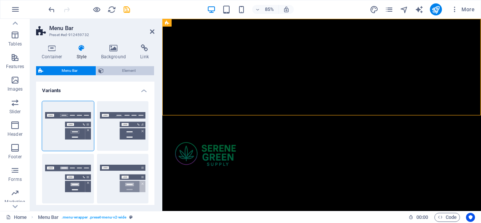
click at [109, 69] on span "Element" at bounding box center [129, 70] width 46 height 9
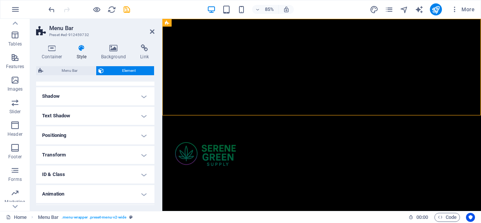
scroll to position [96, 0]
click at [141, 133] on h4 "Positioning" at bounding box center [95, 135] width 118 height 18
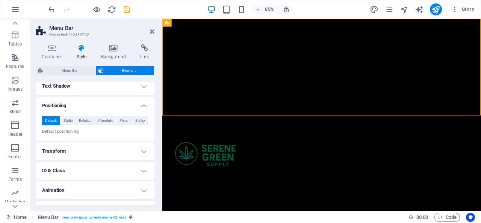
scroll to position [140, 0]
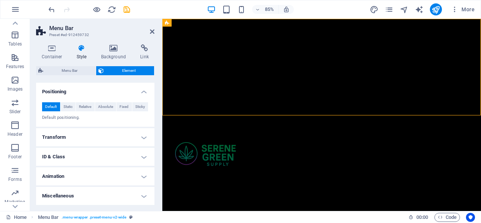
click at [140, 157] on h4 "ID & Class" at bounding box center [95, 157] width 118 height 18
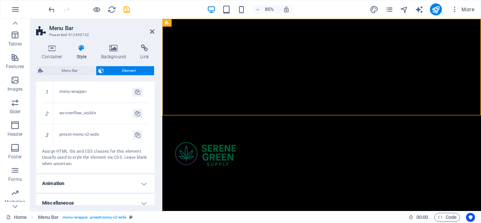
scroll to position [271, 0]
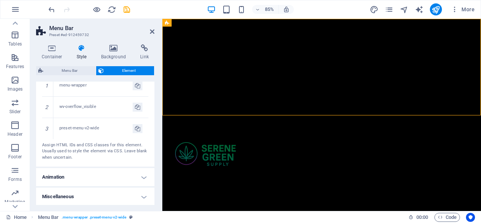
click at [140, 195] on h4 "Miscellaneous" at bounding box center [95, 197] width 118 height 18
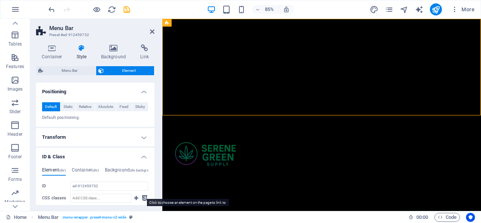
scroll to position [0, 0]
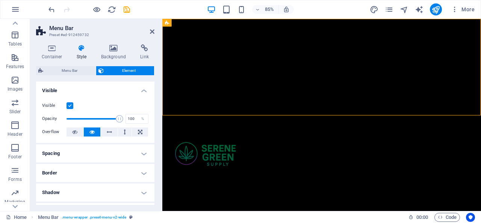
click at [142, 92] on h4 "Visible" at bounding box center [95, 89] width 118 height 14
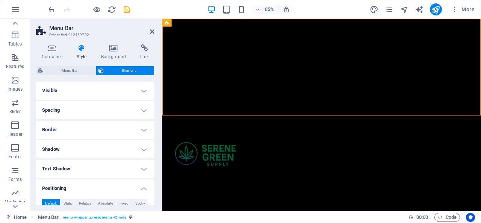
scroll to position [3, 0]
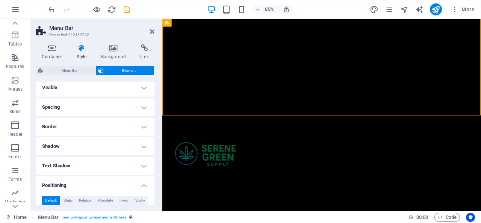
click at [55, 48] on icon at bounding box center [52, 48] width 32 height 8
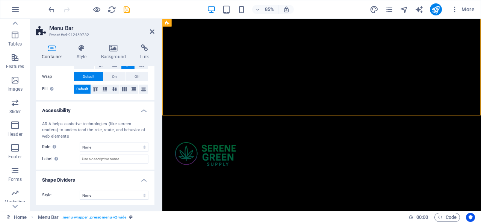
scroll to position [0, 0]
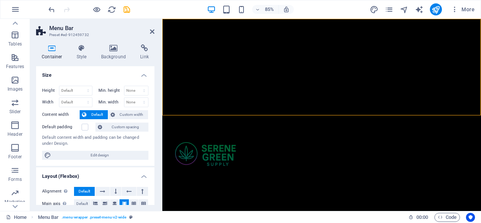
click at [267, 48] on figure at bounding box center [349, 76] width 375 height 114
click at [154, 30] on icon at bounding box center [152, 32] width 5 height 6
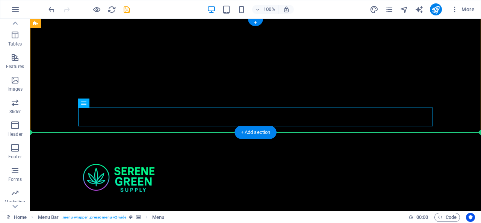
drag, startPoint x: 432, startPoint y: 115, endPoint x: 430, endPoint y: 93, distance: 21.9
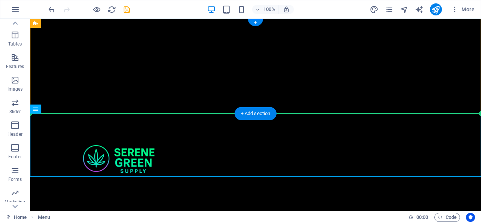
drag, startPoint x: 116, startPoint y: 139, endPoint x: 178, endPoint y: 82, distance: 84.1
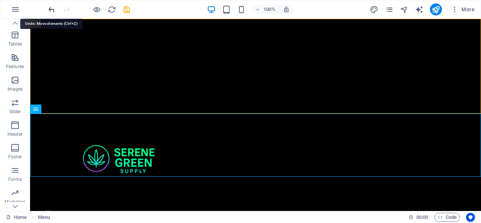
click at [51, 9] on icon "undo" at bounding box center [51, 9] width 9 height 9
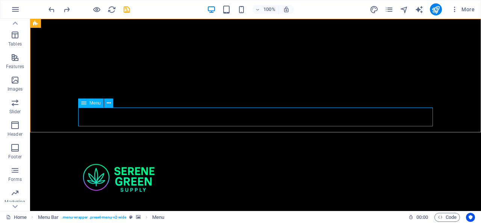
click at [86, 103] on div "Menu" at bounding box center [91, 102] width 26 height 9
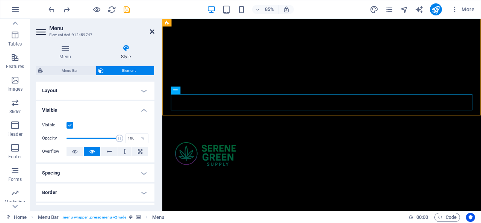
click at [153, 30] on icon at bounding box center [152, 32] width 5 height 6
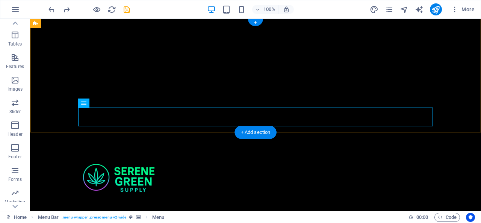
click at [56, 47] on figure at bounding box center [255, 76] width 451 height 114
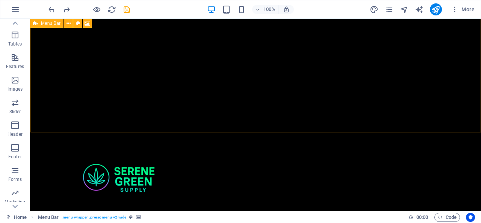
click at [41, 24] on span "Menu Bar" at bounding box center [51, 23] width 20 height 5
click at [70, 24] on icon at bounding box center [69, 24] width 4 height 8
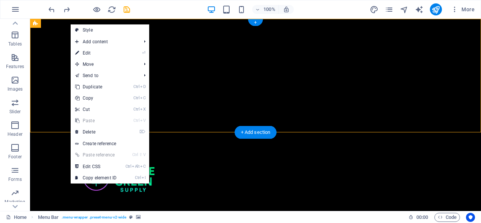
click at [56, 30] on figure at bounding box center [255, 76] width 451 height 114
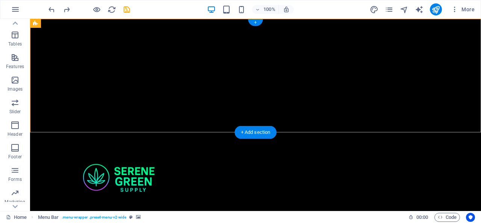
click at [48, 51] on figure at bounding box center [255, 76] width 451 height 114
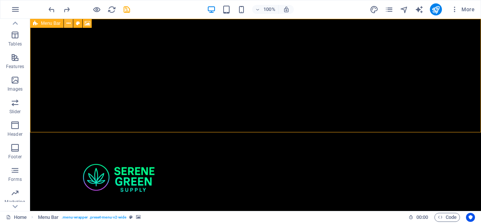
click at [67, 24] on icon at bounding box center [69, 24] width 4 height 8
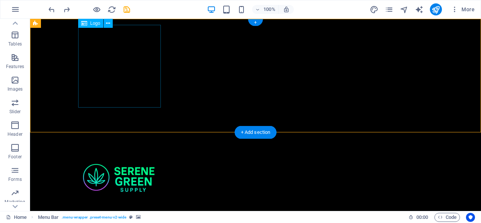
click at [106, 138] on div at bounding box center [255, 179] width 355 height 83
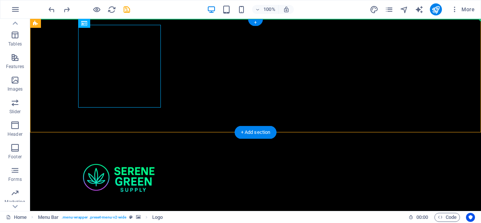
drag, startPoint x: 106, startPoint y: 53, endPoint x: 59, endPoint y: 49, distance: 47.2
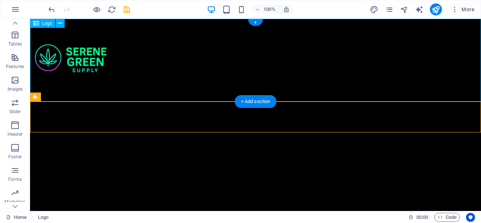
click at [175, 58] on div at bounding box center [255, 60] width 451 height 83
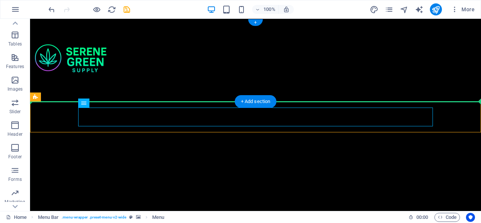
drag, startPoint x: 130, startPoint y: 111, endPoint x: 167, endPoint y: 59, distance: 63.8
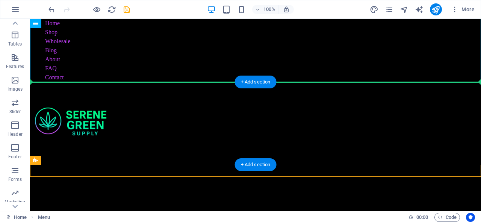
drag, startPoint x: 143, startPoint y: 47, endPoint x: 183, endPoint y: 113, distance: 76.7
drag, startPoint x: 96, startPoint y: 34, endPoint x: 166, endPoint y: 118, distance: 109.1
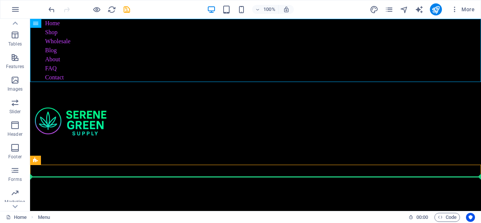
drag, startPoint x: 147, startPoint y: 55, endPoint x: 165, endPoint y: 174, distance: 120.6
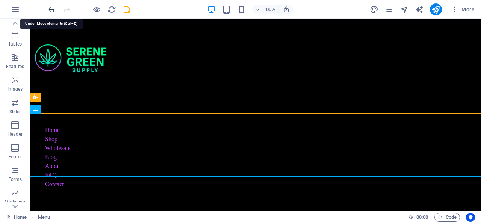
click at [52, 12] on icon "undo" at bounding box center [51, 9] width 9 height 9
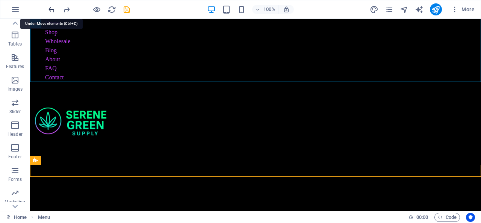
click at [52, 12] on icon "undo" at bounding box center [51, 9] width 9 height 9
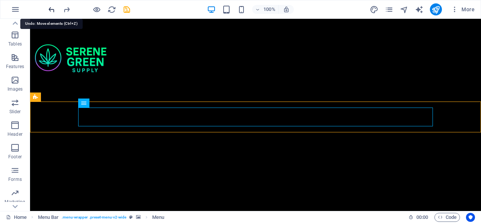
click at [52, 12] on icon "undo" at bounding box center [51, 9] width 9 height 9
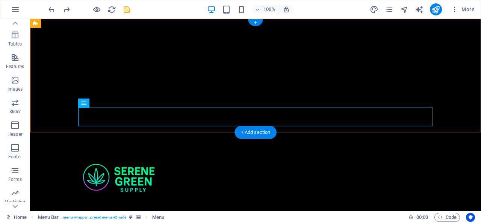
click at [56, 52] on figure at bounding box center [255, 76] width 451 height 114
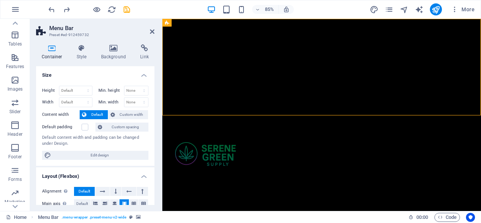
click at [52, 51] on icon at bounding box center [52, 48] width 32 height 8
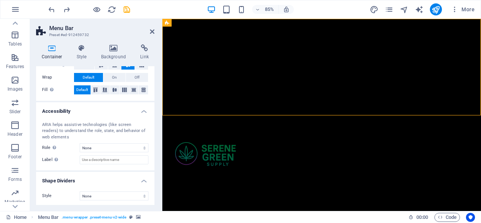
scroll to position [152, 0]
click at [229, 162] on html "Skip to main content Menu Home Shop Wholesale Blog About FAQ Contact" at bounding box center [349, 132] width 375 height 227
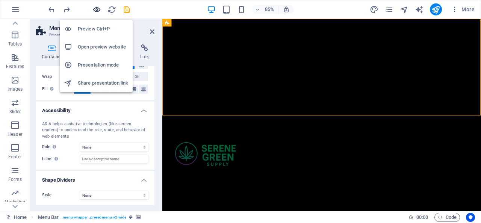
click at [97, 11] on icon "button" at bounding box center [96, 9] width 9 height 9
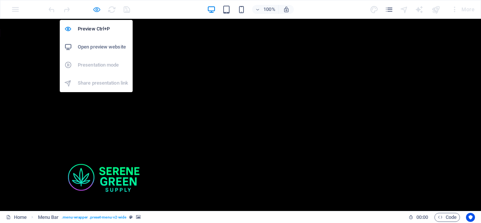
click at [95, 7] on icon "button" at bounding box center [96, 9] width 9 height 9
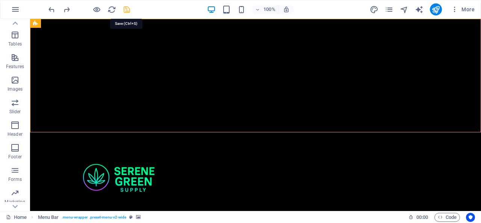
click at [126, 6] on icon "save" at bounding box center [127, 9] width 9 height 9
